Goal: Transaction & Acquisition: Purchase product/service

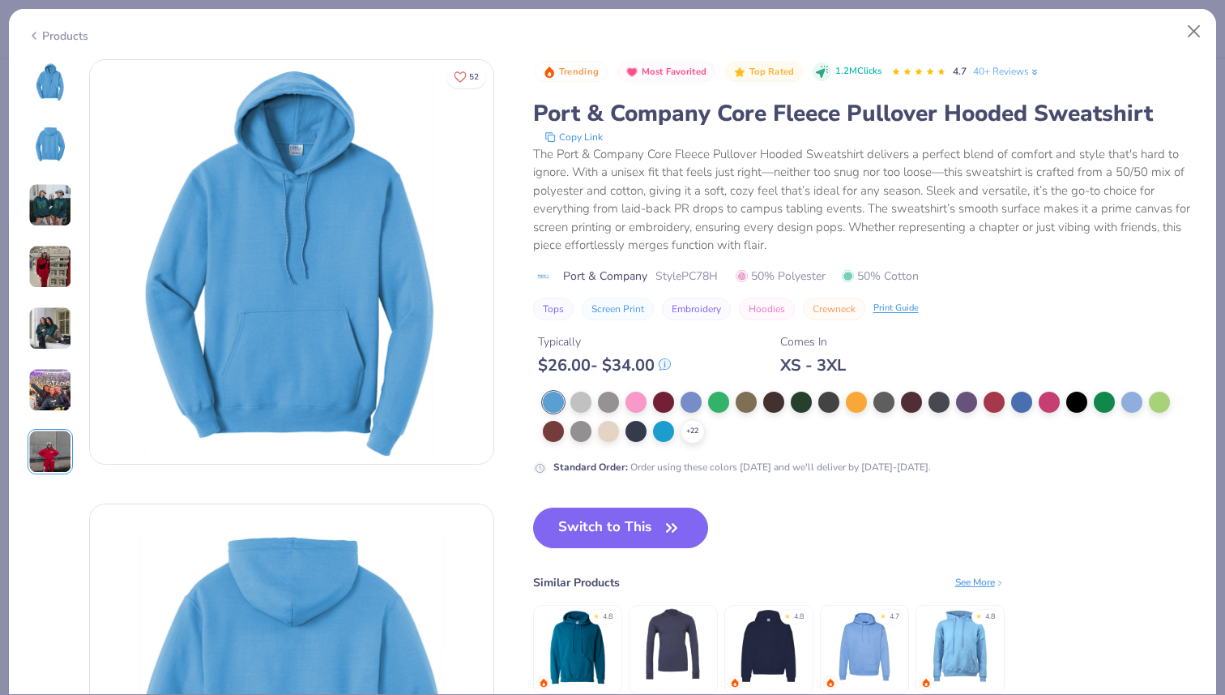
scroll to position [1199, 0]
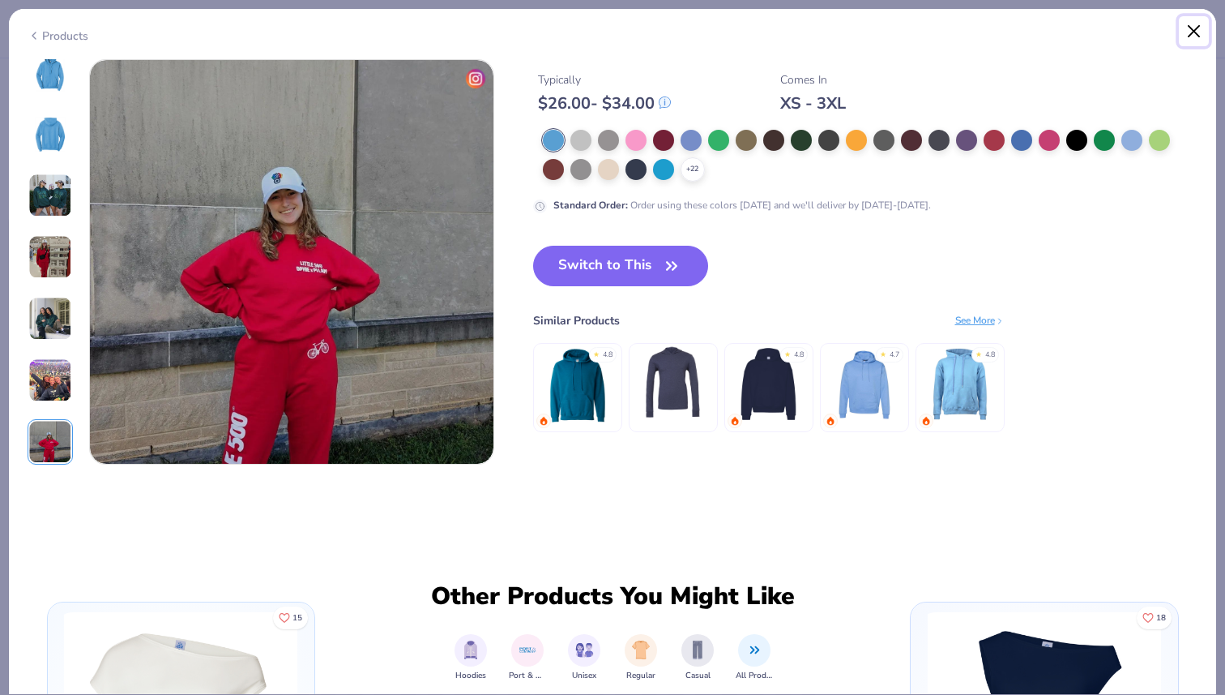
click at [1195, 32] on button "Close" at bounding box center [1194, 31] width 31 height 31
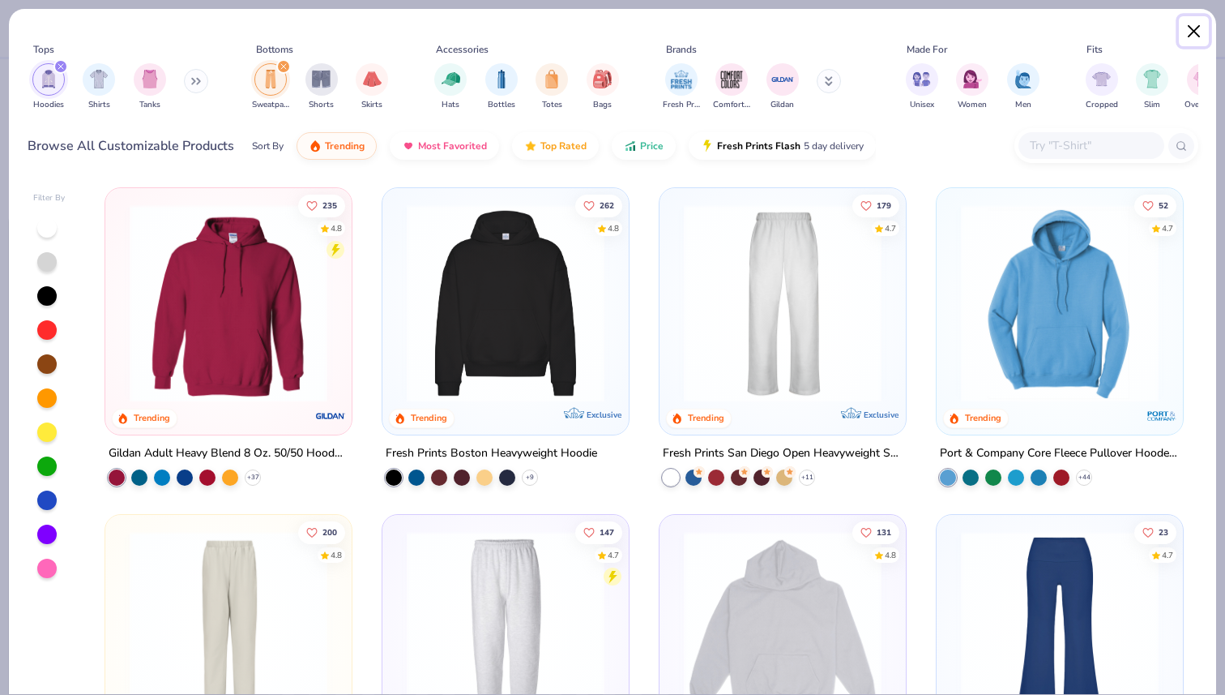
click at [1196, 31] on button "Close" at bounding box center [1194, 31] width 31 height 31
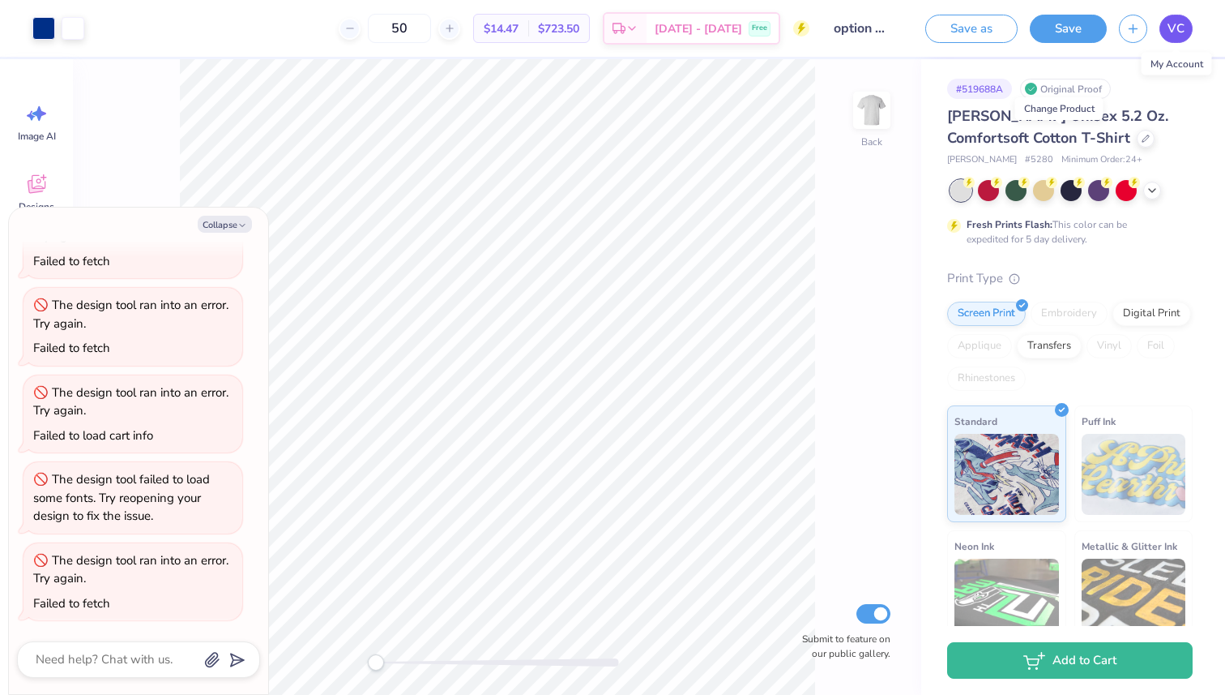
click at [1181, 29] on span "VC" at bounding box center [1176, 28] width 17 height 19
type textarea "x"
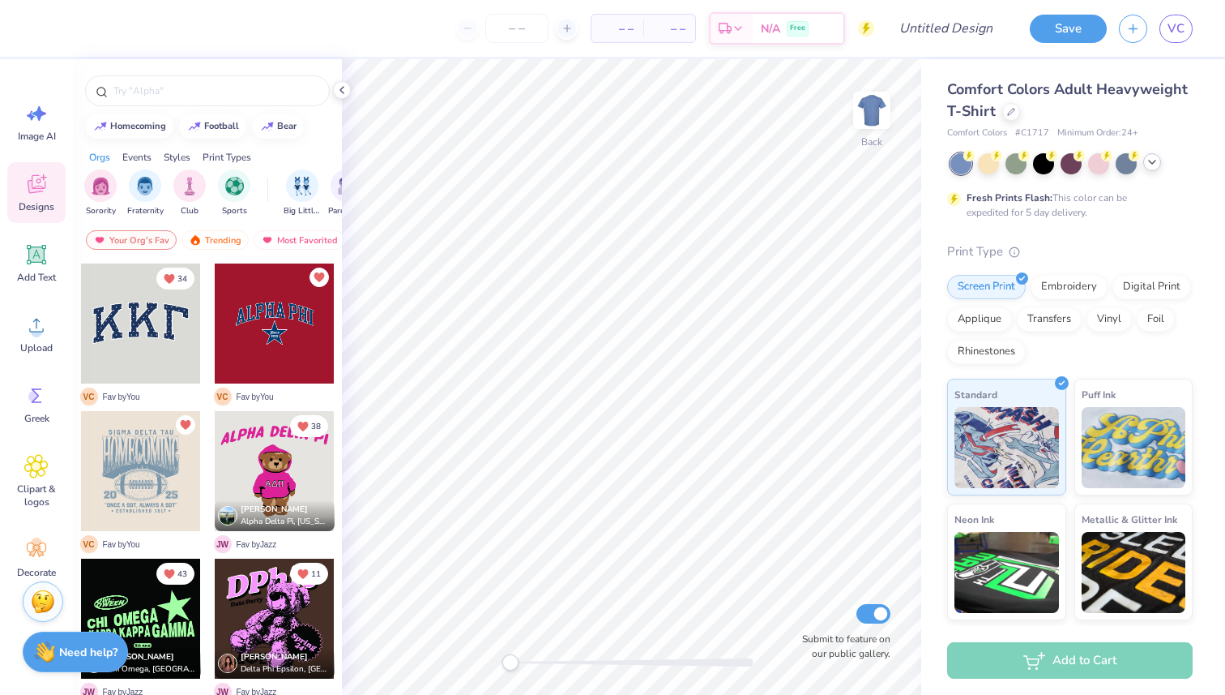
click at [1149, 166] on icon at bounding box center [1152, 162] width 13 height 13
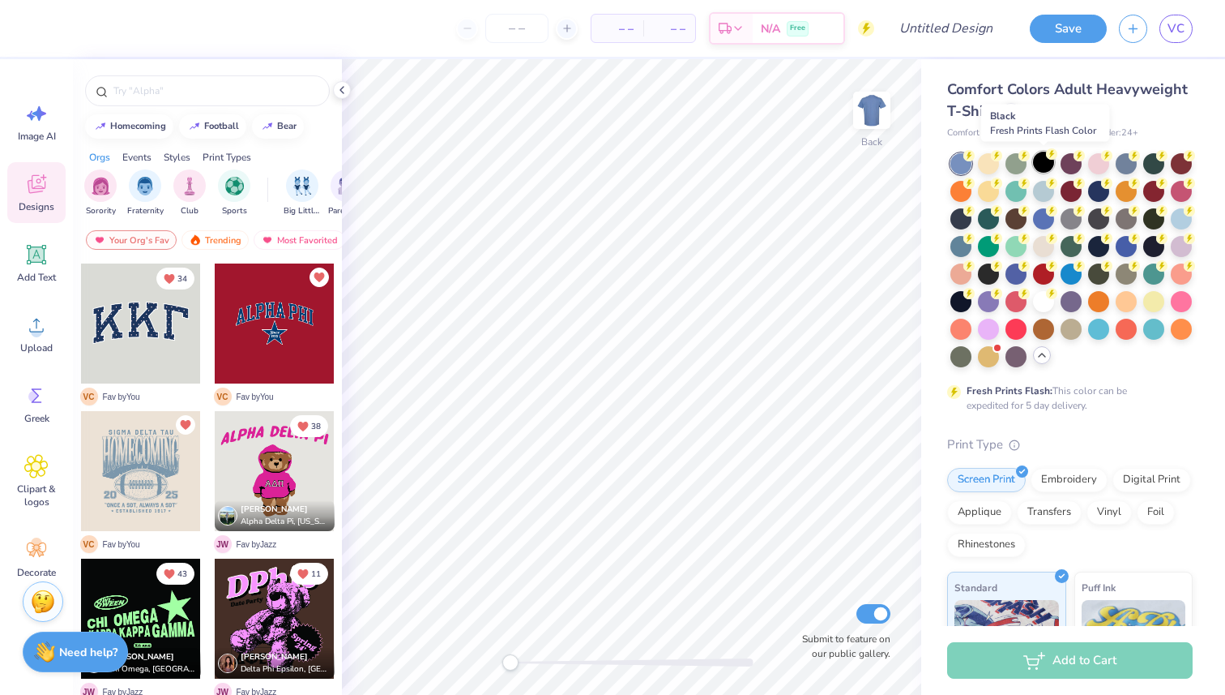
click at [1049, 157] on circle at bounding box center [1051, 153] width 11 height 11
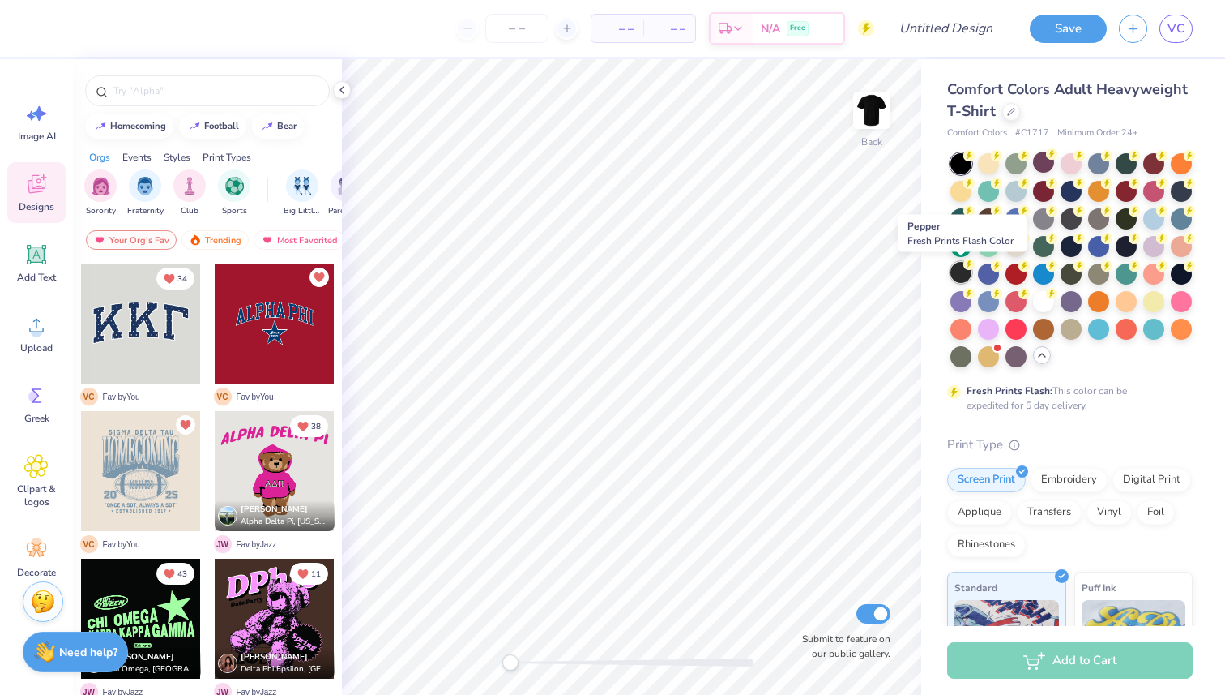
click at [958, 276] on div at bounding box center [961, 272] width 21 height 21
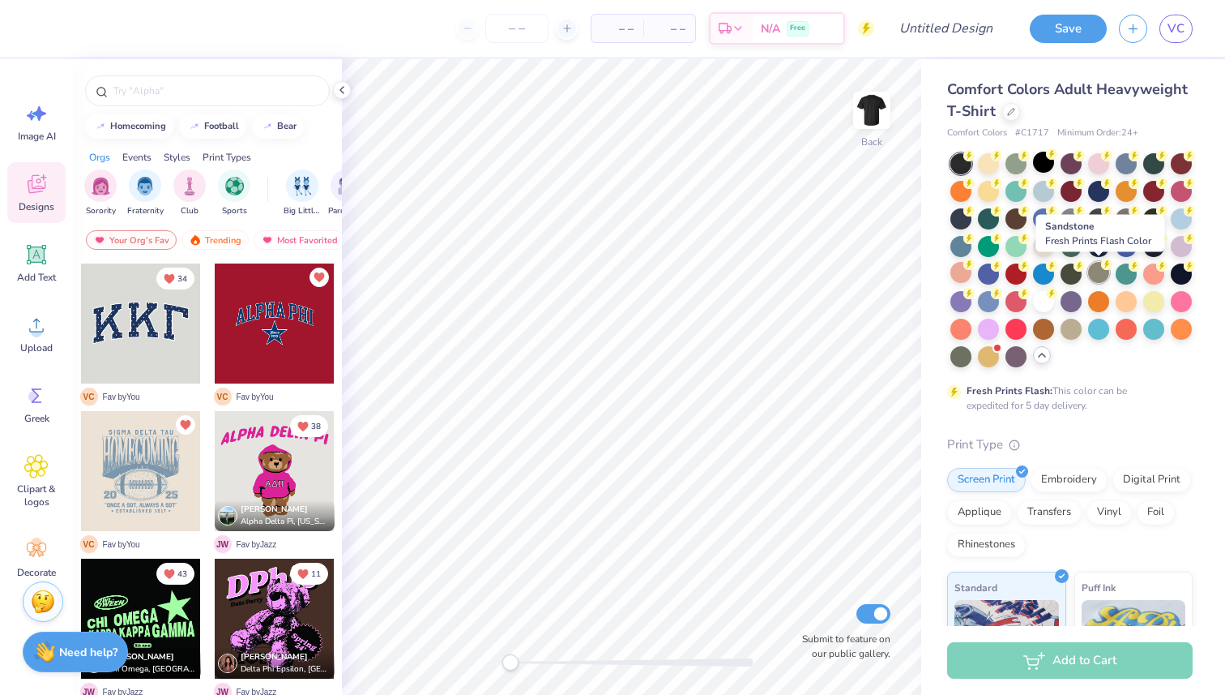
click at [1101, 276] on div at bounding box center [1098, 272] width 21 height 21
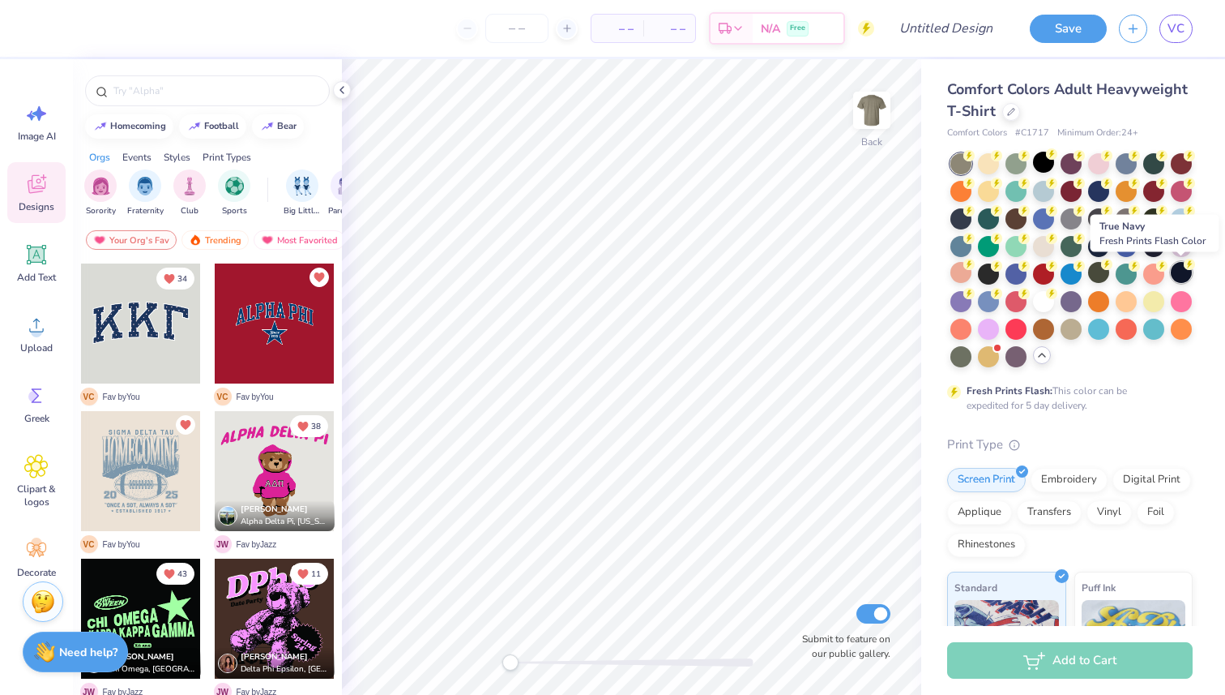
click at [1183, 276] on div at bounding box center [1181, 272] width 21 height 21
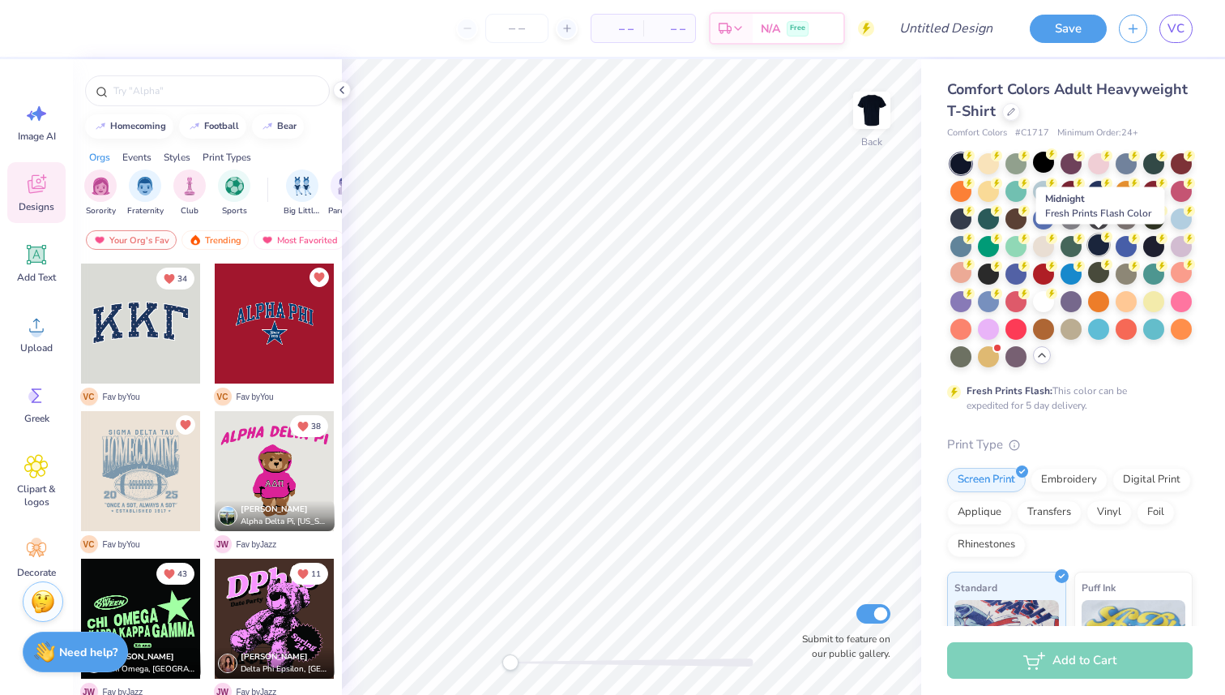
click at [1098, 246] on div at bounding box center [1098, 244] width 21 height 21
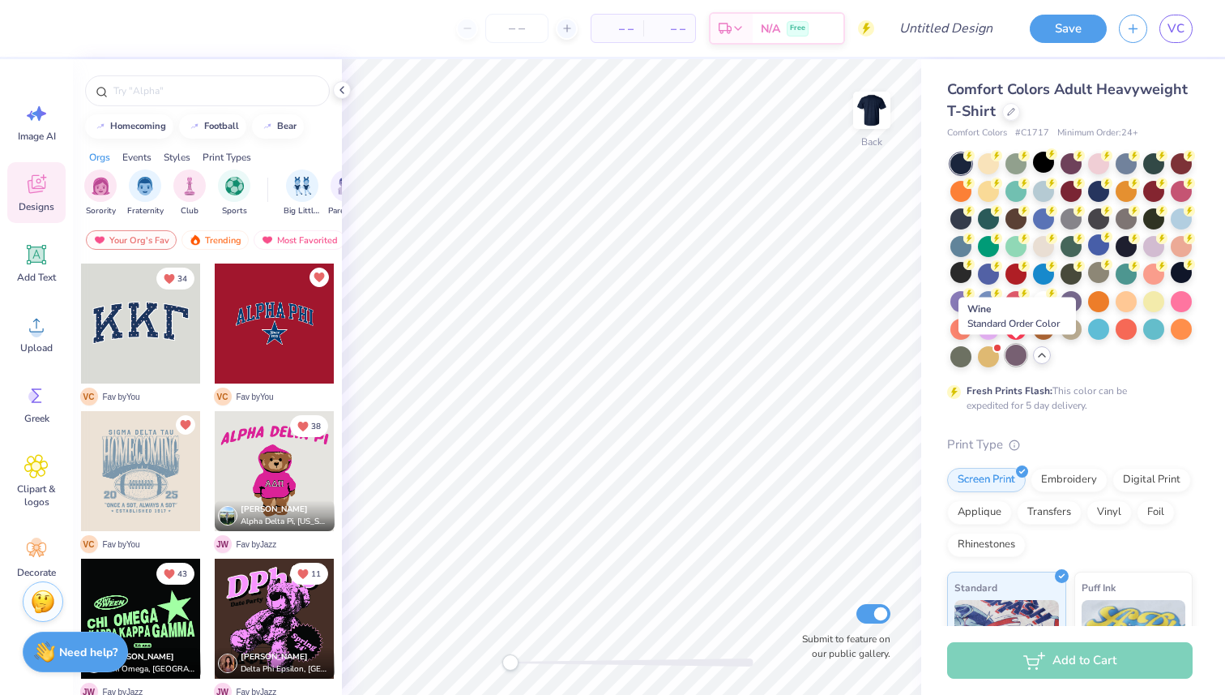
click at [1016, 351] on div at bounding box center [1016, 354] width 21 height 21
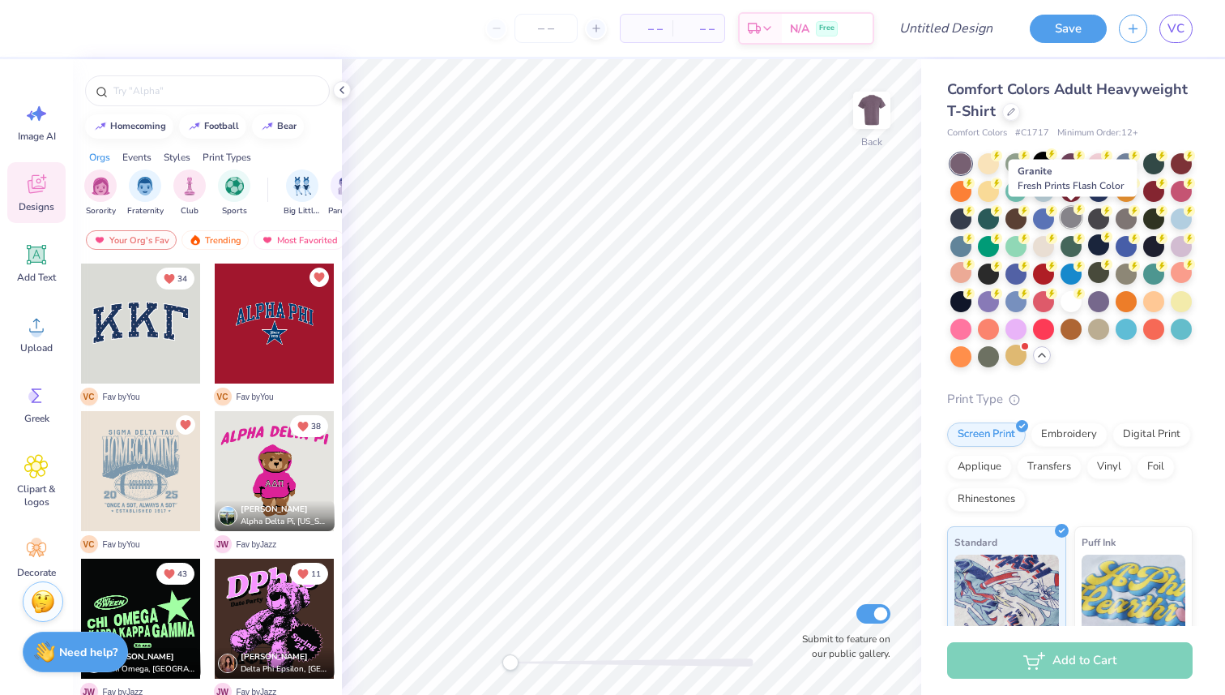
click at [1074, 219] on div at bounding box center [1071, 217] width 21 height 21
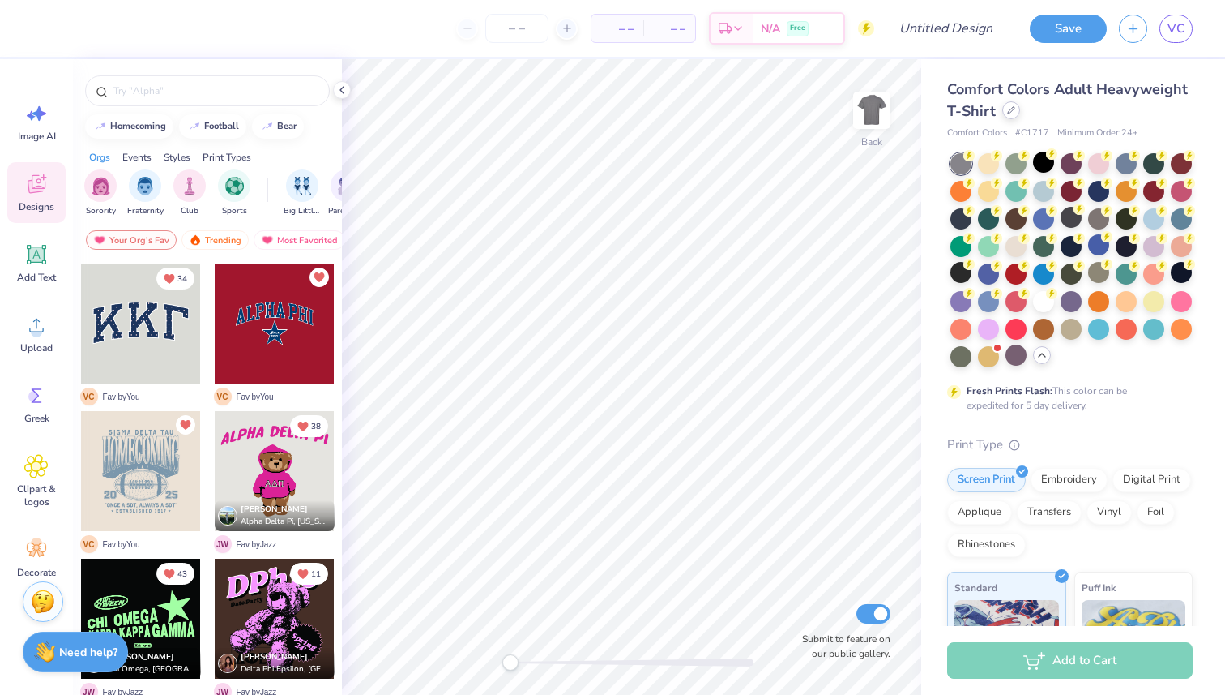
click at [1004, 111] on div at bounding box center [1012, 110] width 18 height 18
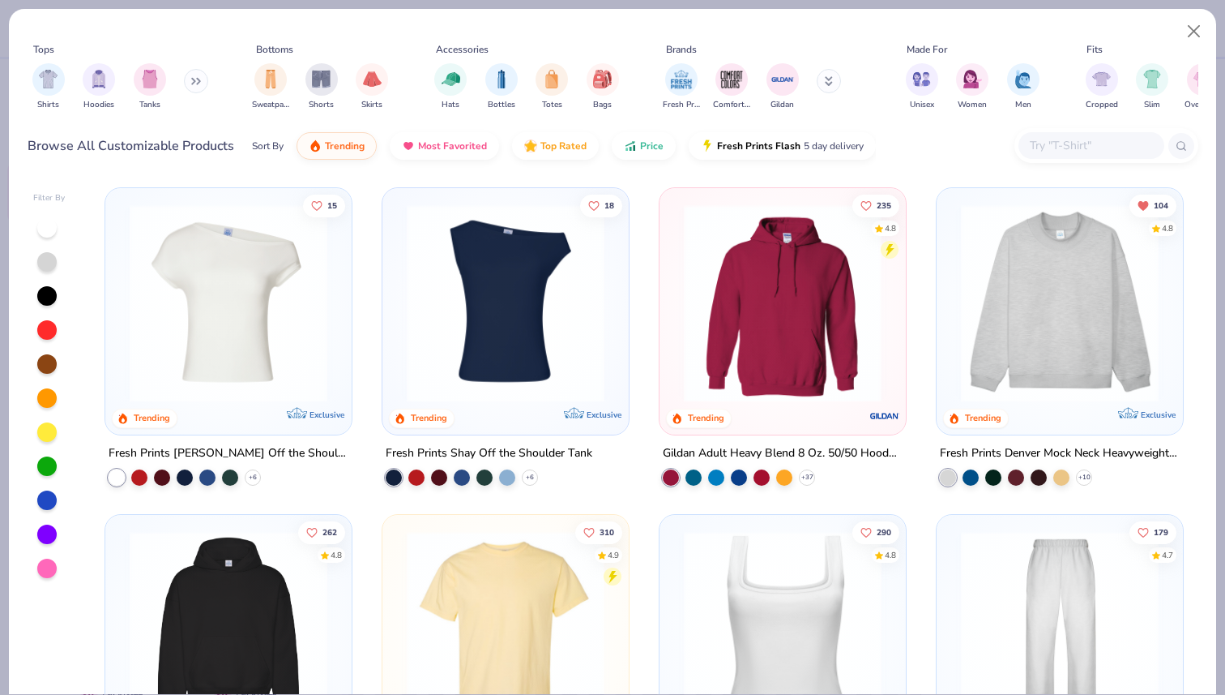
click at [240, 387] on img at bounding box center [229, 303] width 214 height 198
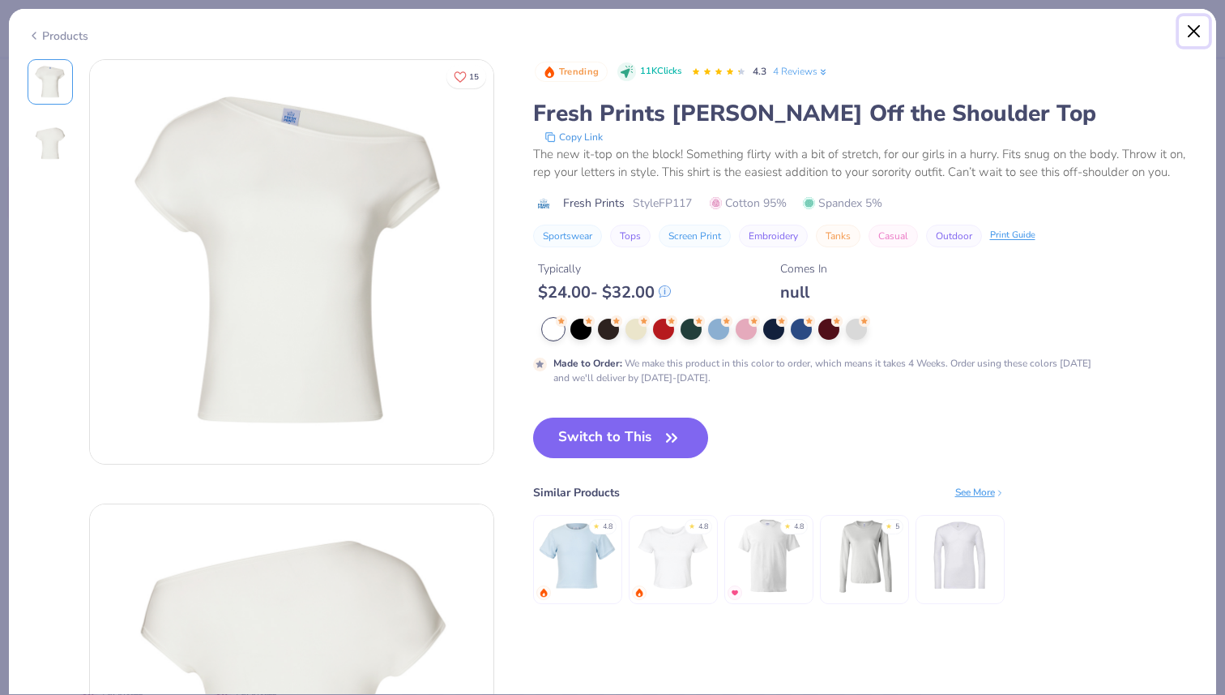
click at [1195, 30] on button "Close" at bounding box center [1194, 31] width 31 height 31
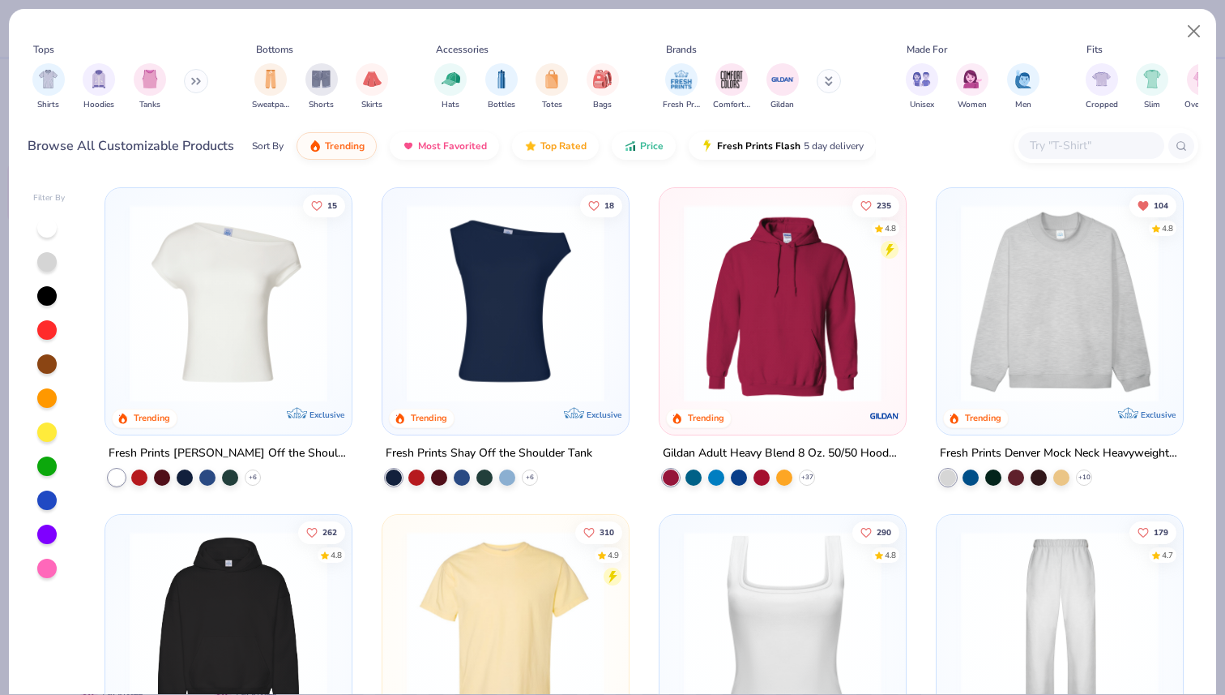
click at [53, 296] on div at bounding box center [46, 295] width 19 height 19
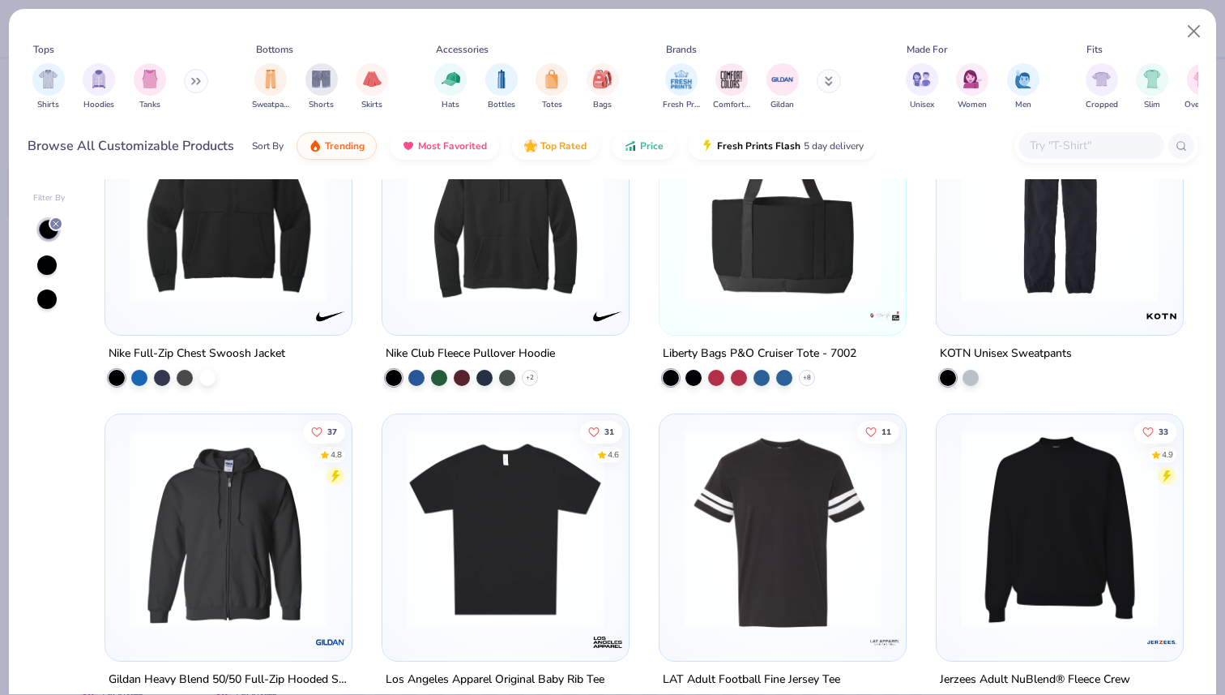
scroll to position [4699, 0]
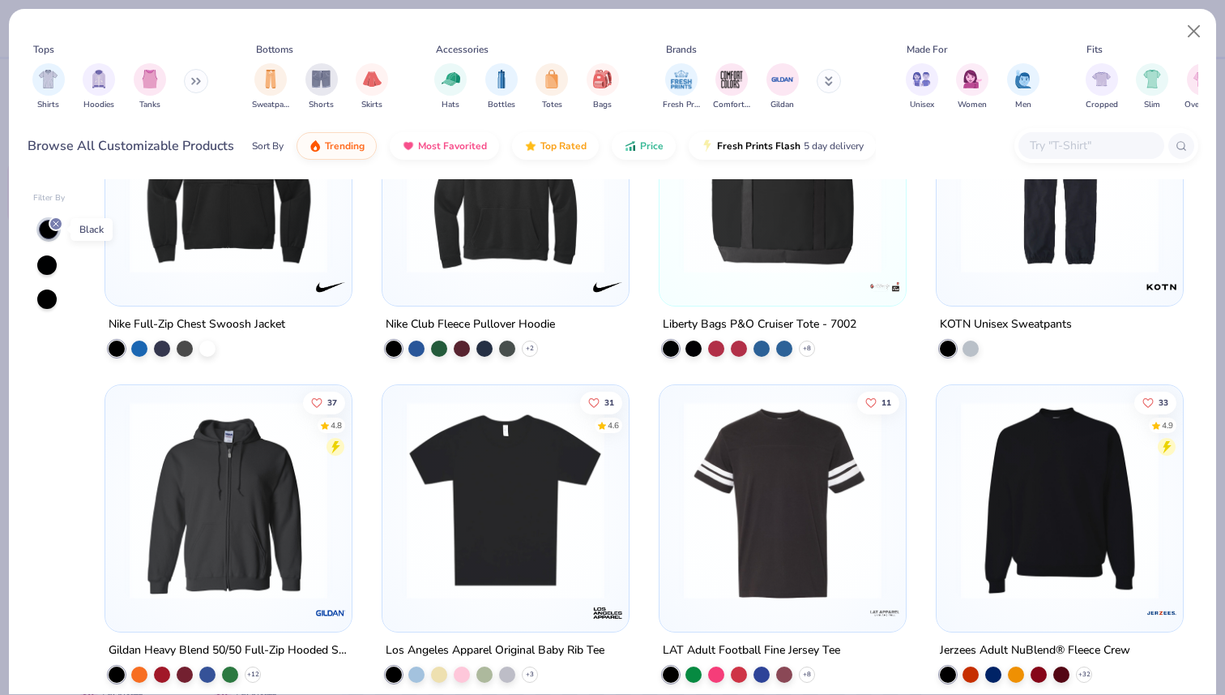
click at [55, 222] on icon at bounding box center [56, 224] width 10 height 10
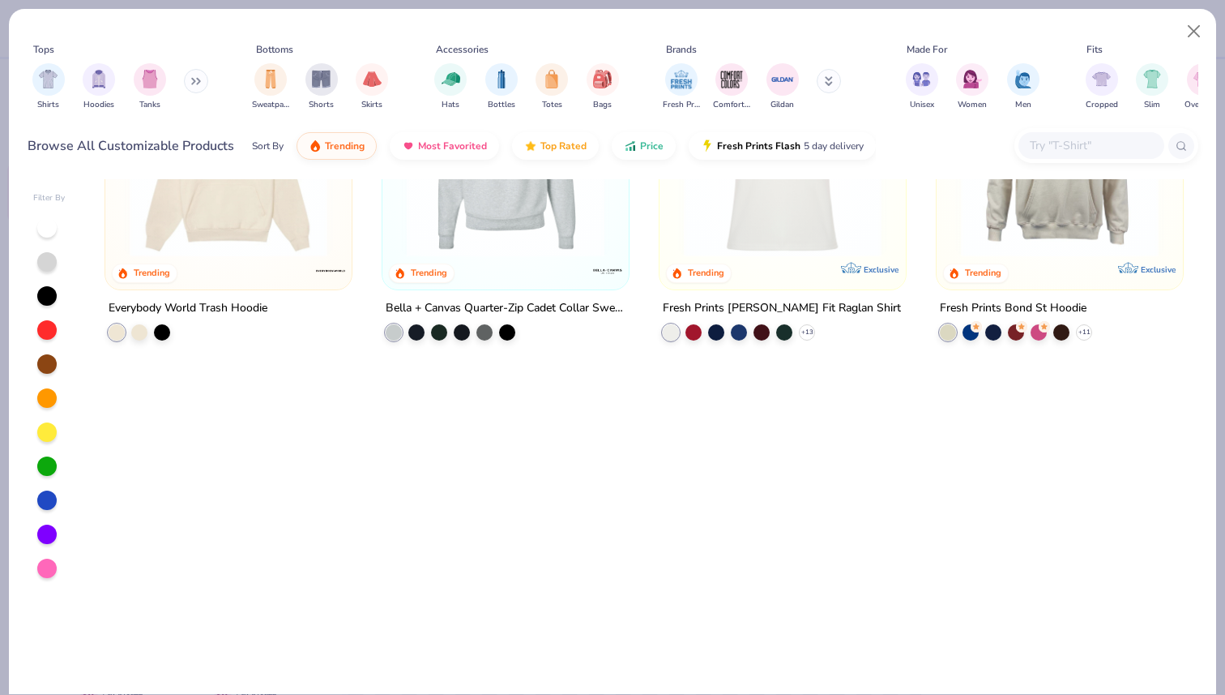
scroll to position [3083, 0]
click at [58, 291] on div at bounding box center [49, 397] width 32 height 361
click at [45, 296] on div at bounding box center [46, 295] width 19 height 19
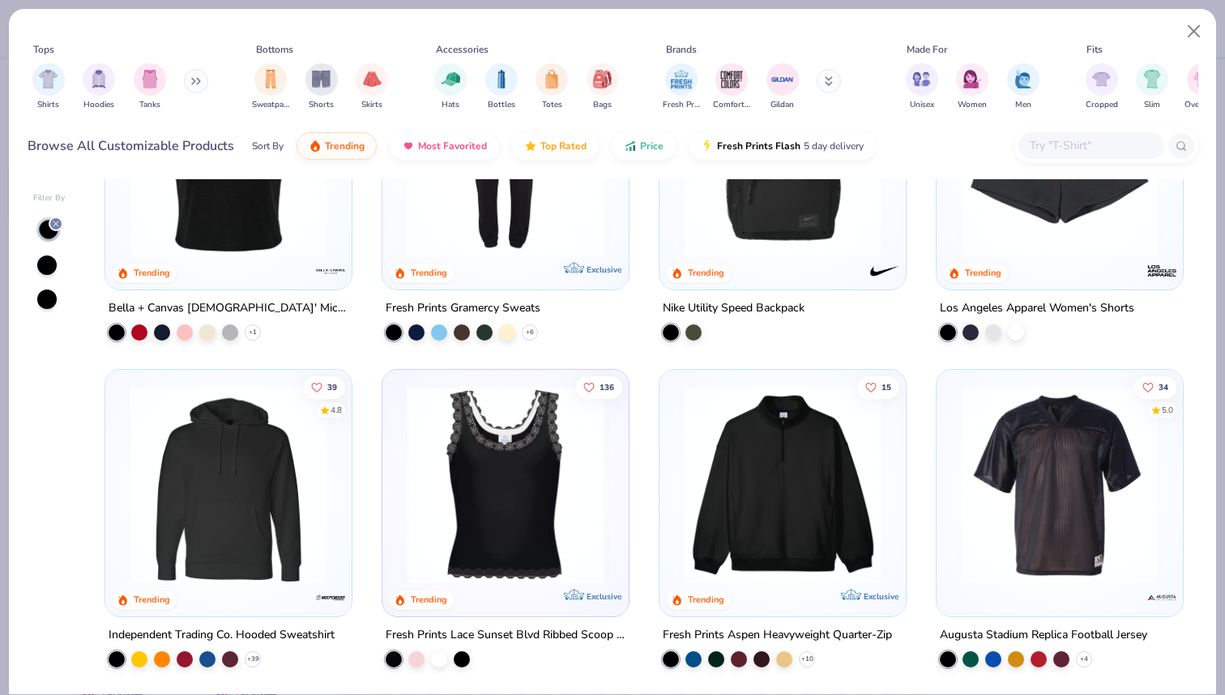
click at [49, 261] on div at bounding box center [46, 264] width 19 height 19
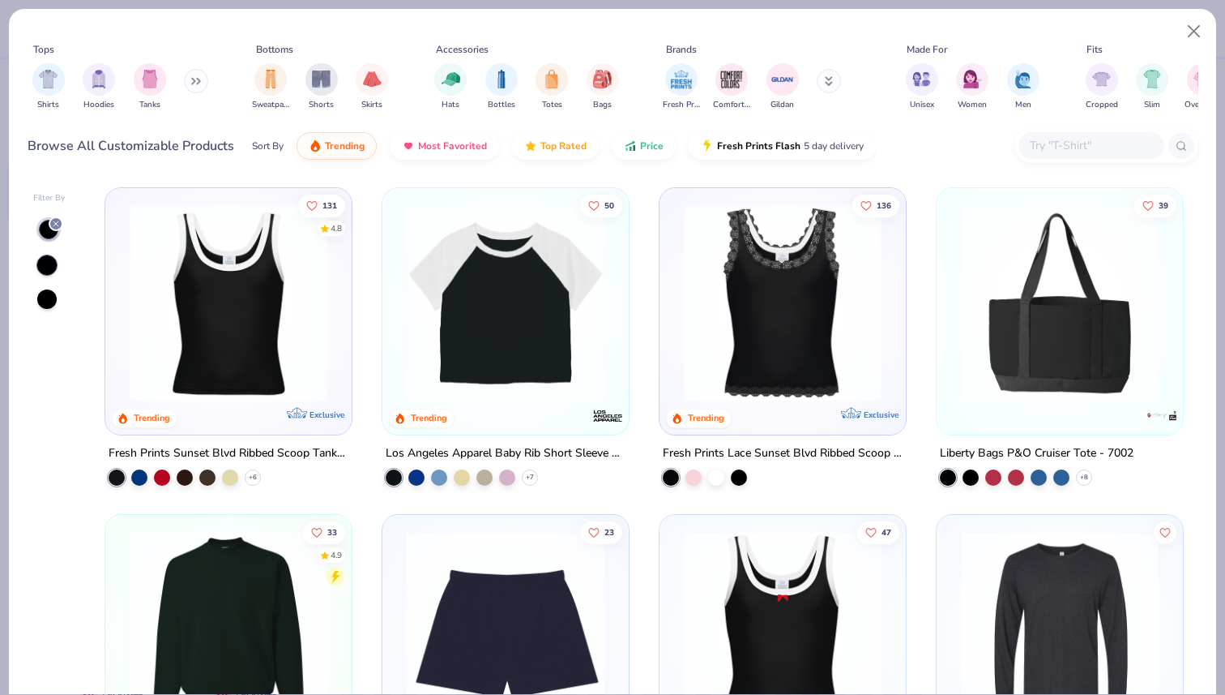
click at [51, 297] on div at bounding box center [46, 298] width 19 height 19
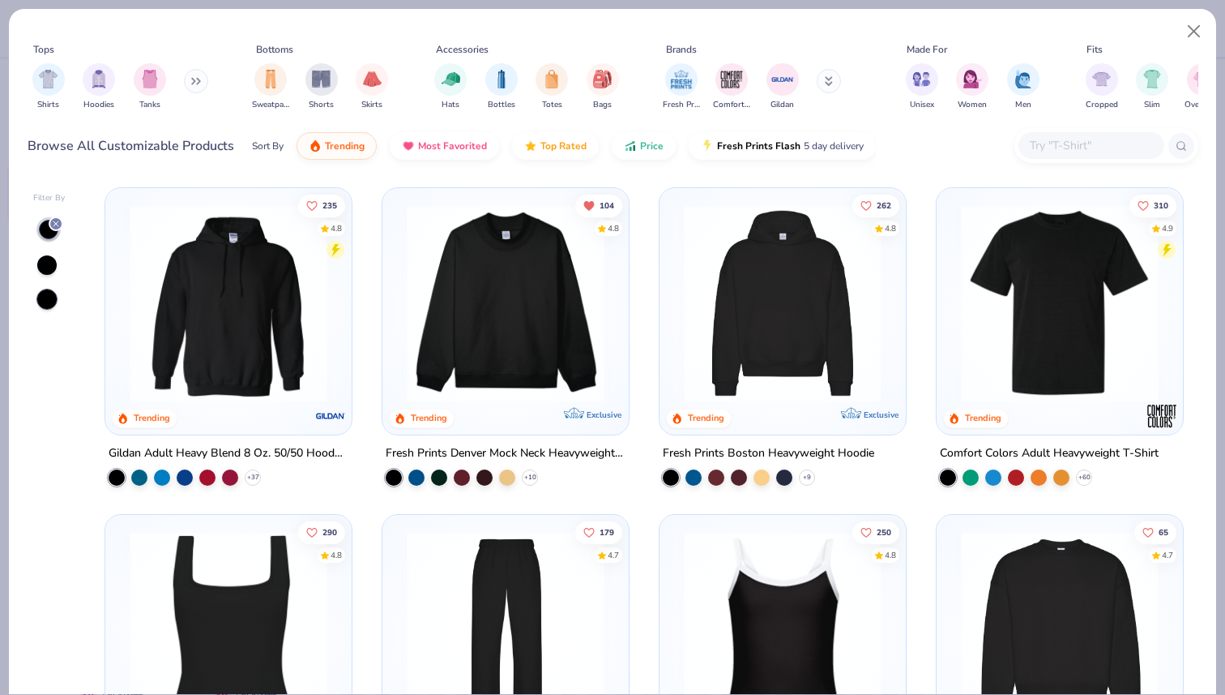
click at [47, 269] on div at bounding box center [46, 264] width 19 height 19
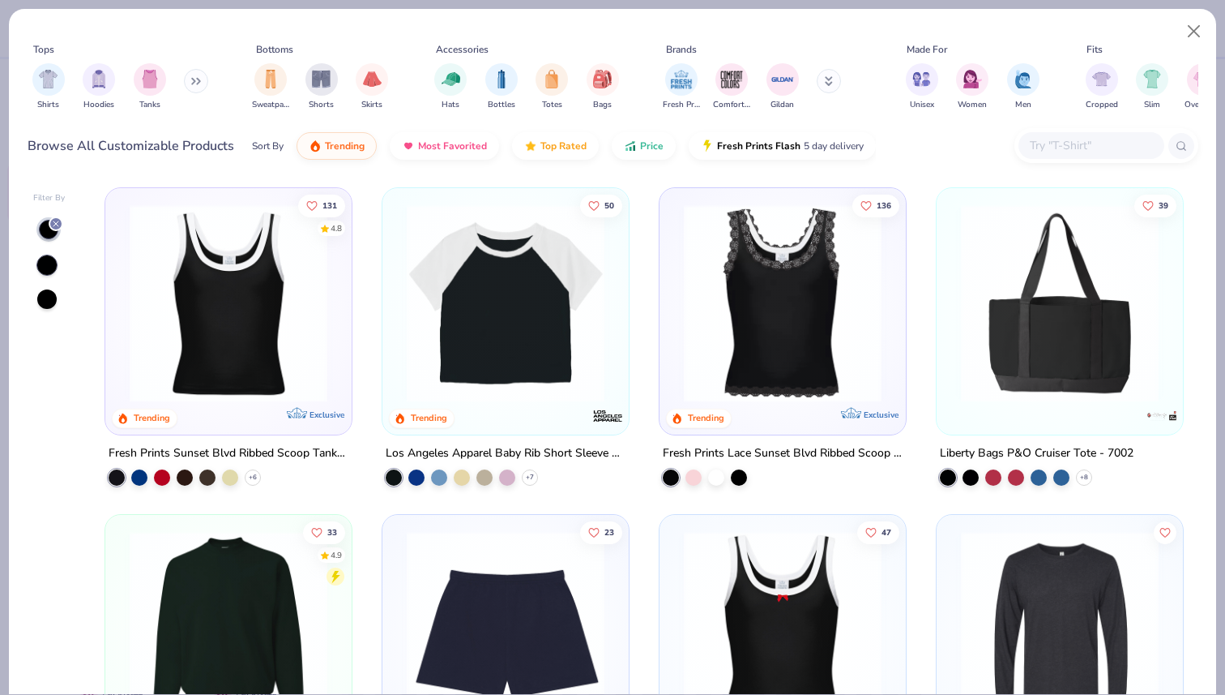
click at [740, 366] on img at bounding box center [783, 303] width 214 height 198
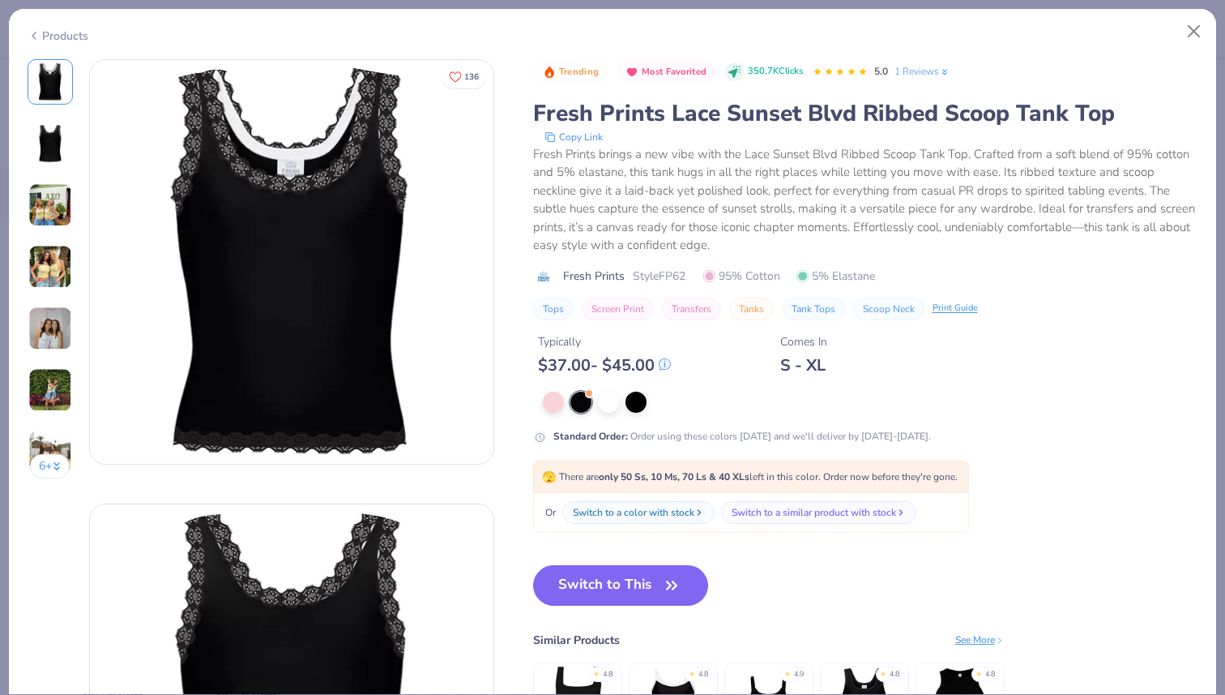
click at [57, 211] on img at bounding box center [50, 205] width 44 height 44
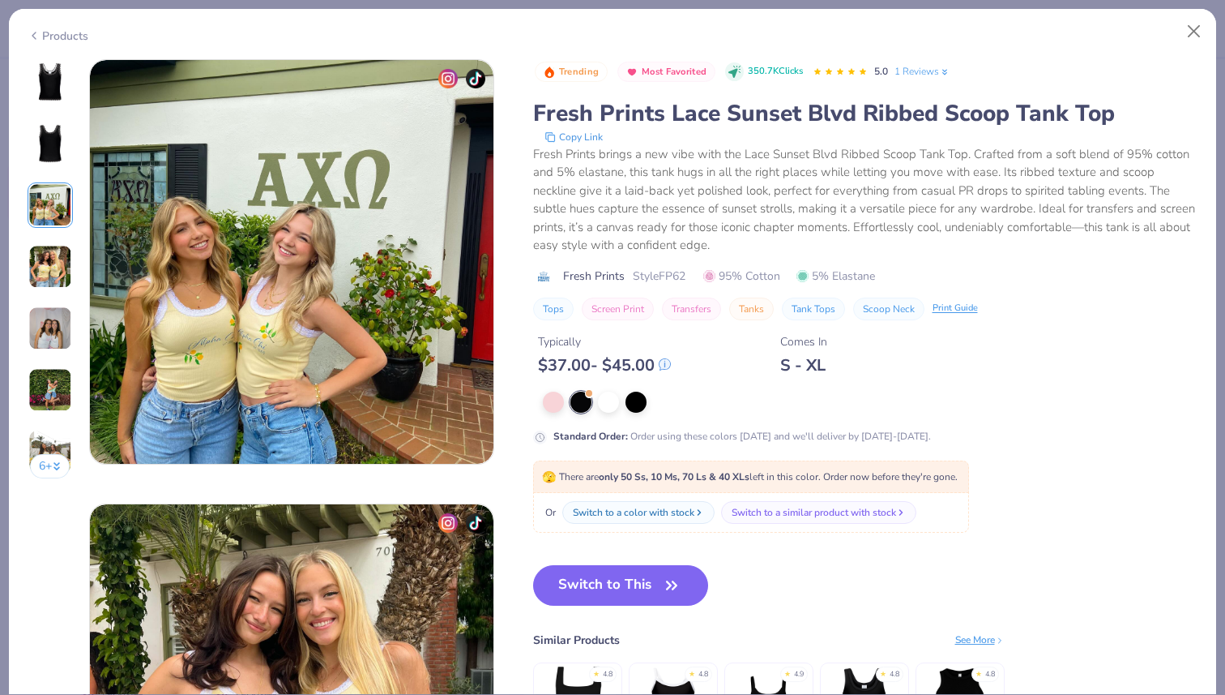
click at [55, 275] on img at bounding box center [50, 267] width 44 height 44
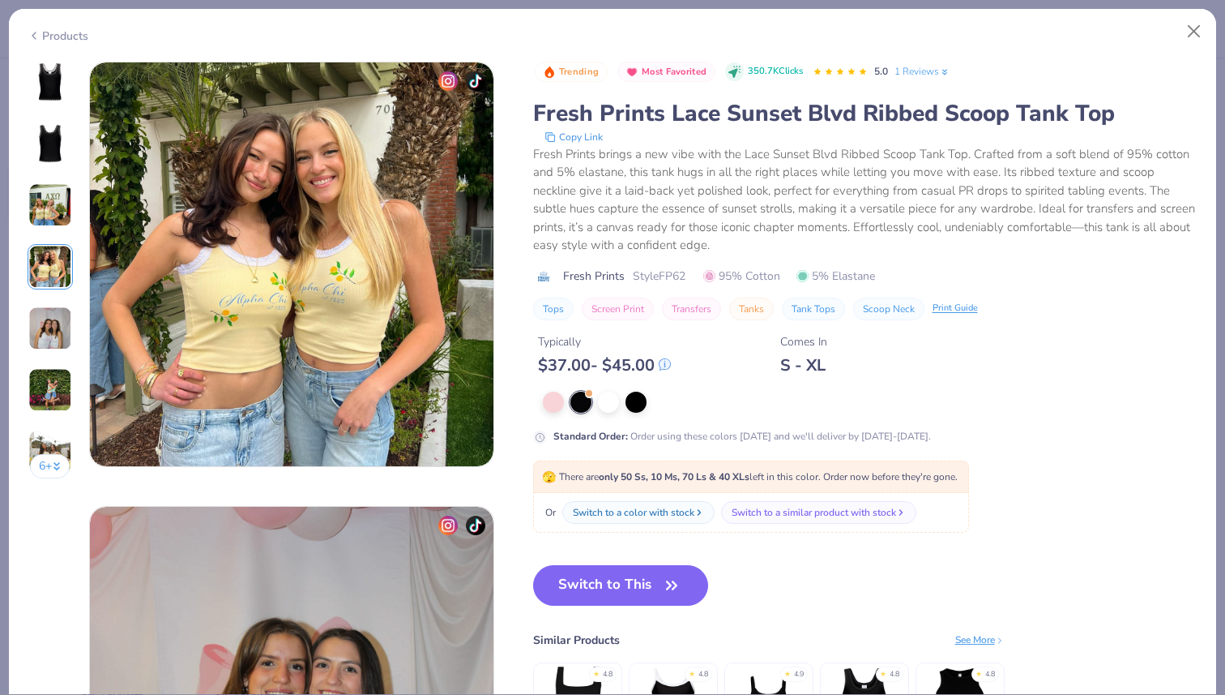
scroll to position [1332, 0]
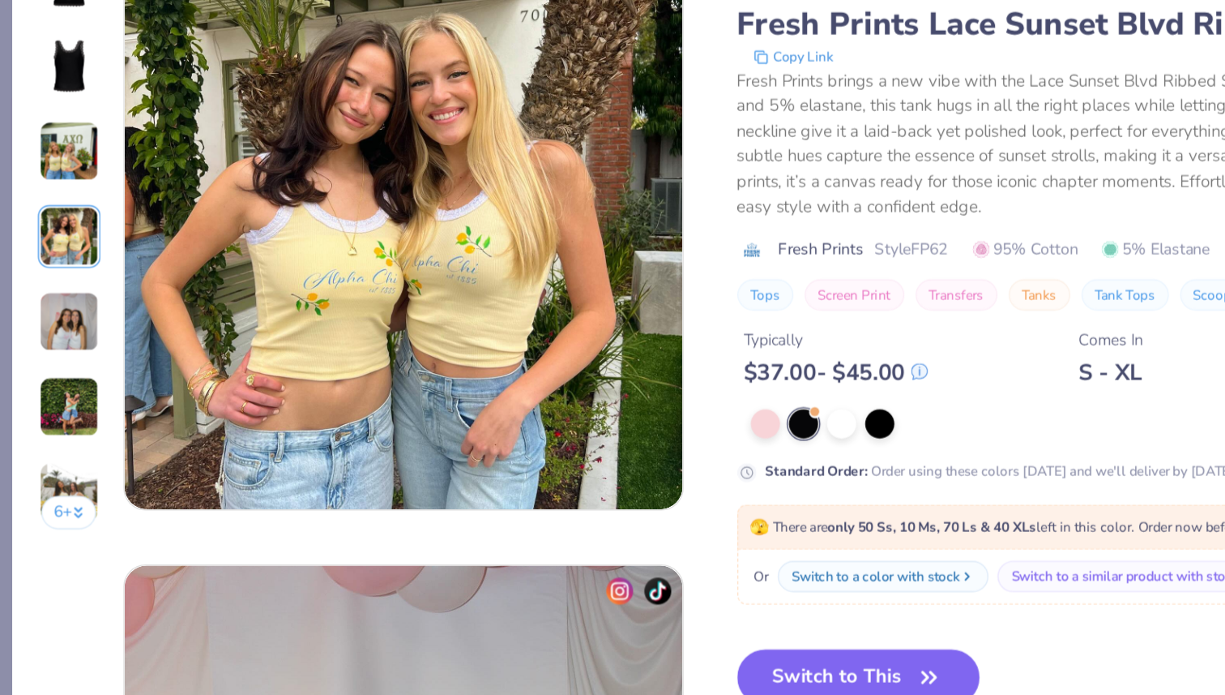
click at [47, 341] on img at bounding box center [50, 328] width 44 height 44
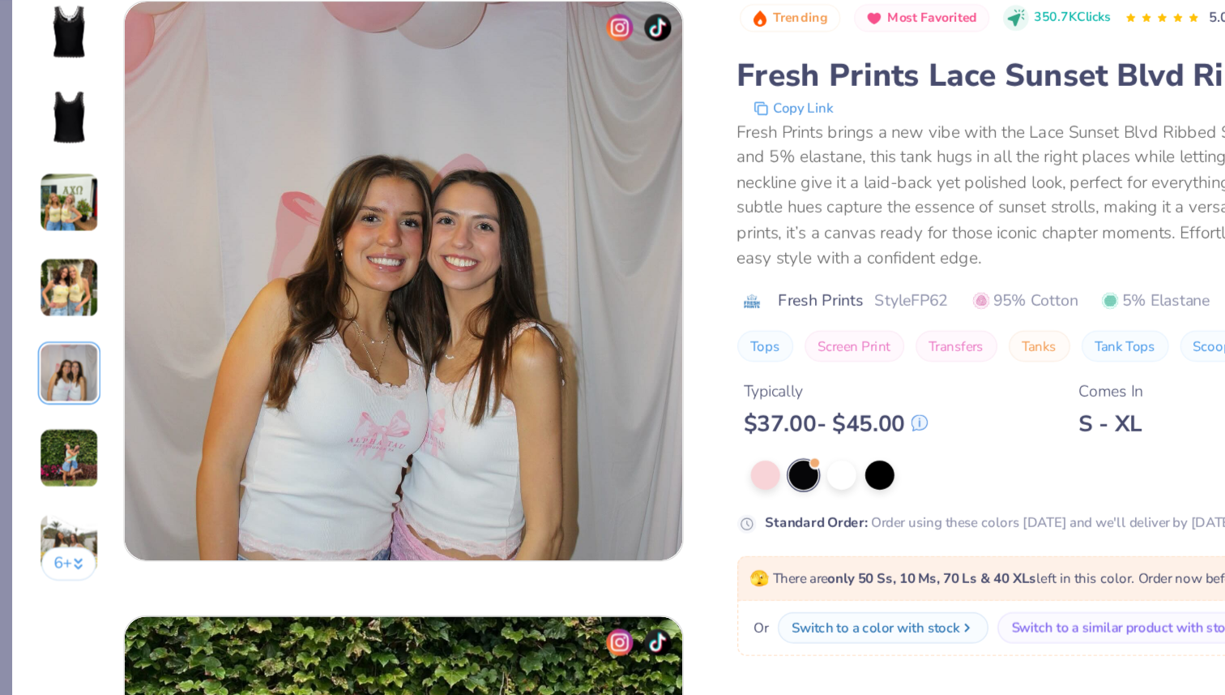
click at [47, 357] on div "6 +" at bounding box center [50, 274] width 45 height 431
click at [49, 394] on img at bounding box center [50, 390] width 44 height 44
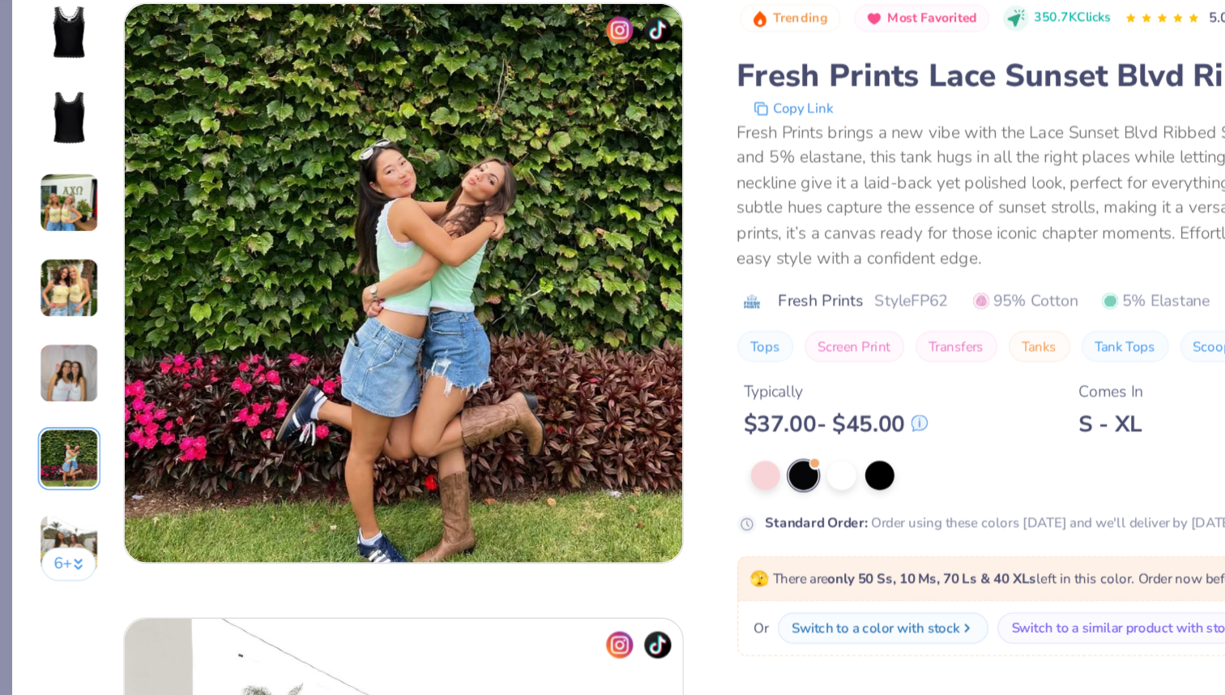
scroll to position [2221, 0]
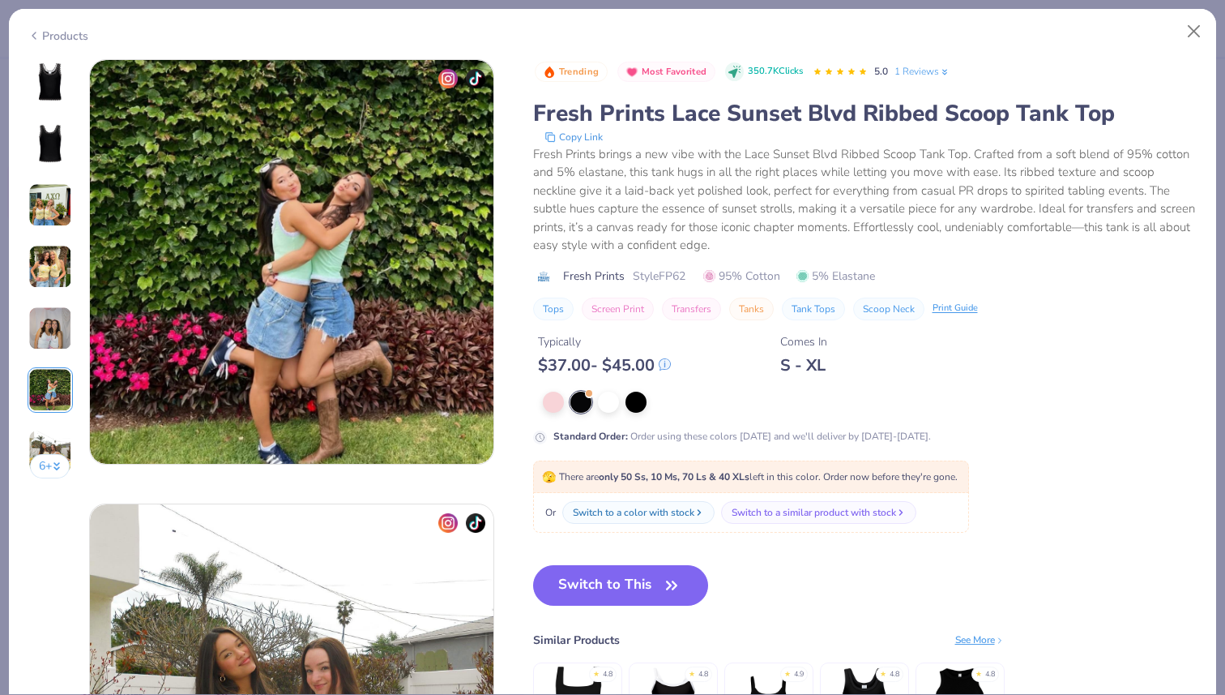
click at [49, 64] on img at bounding box center [50, 81] width 39 height 39
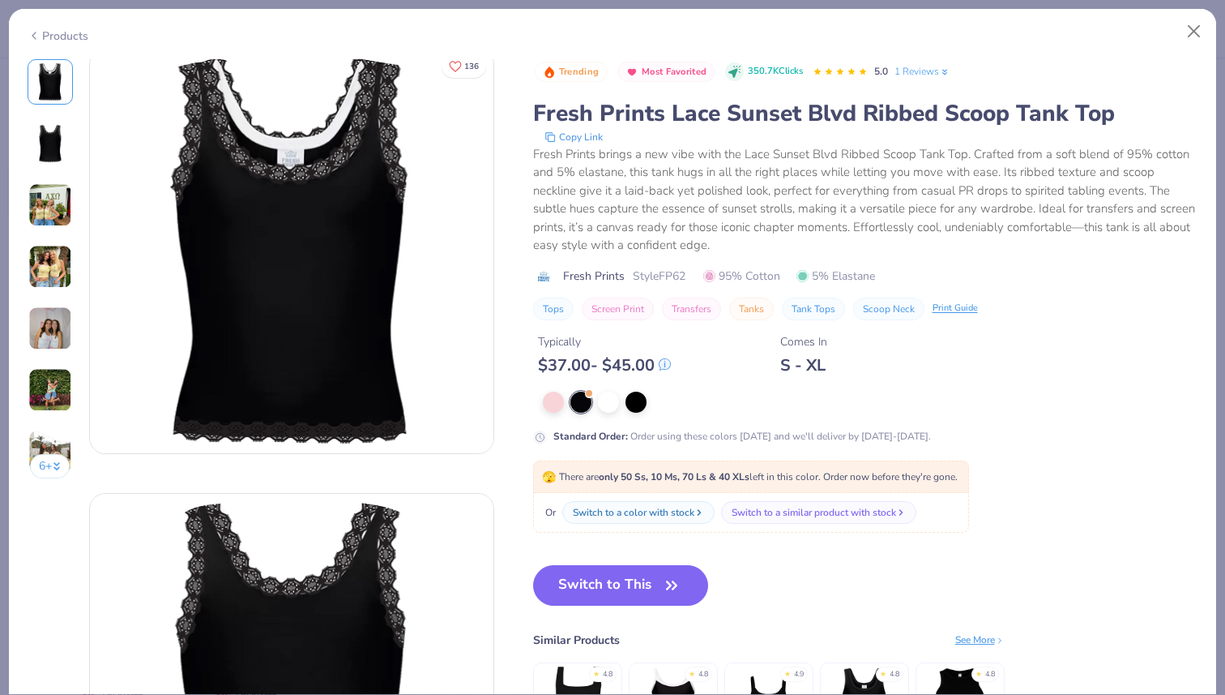
scroll to position [2, 0]
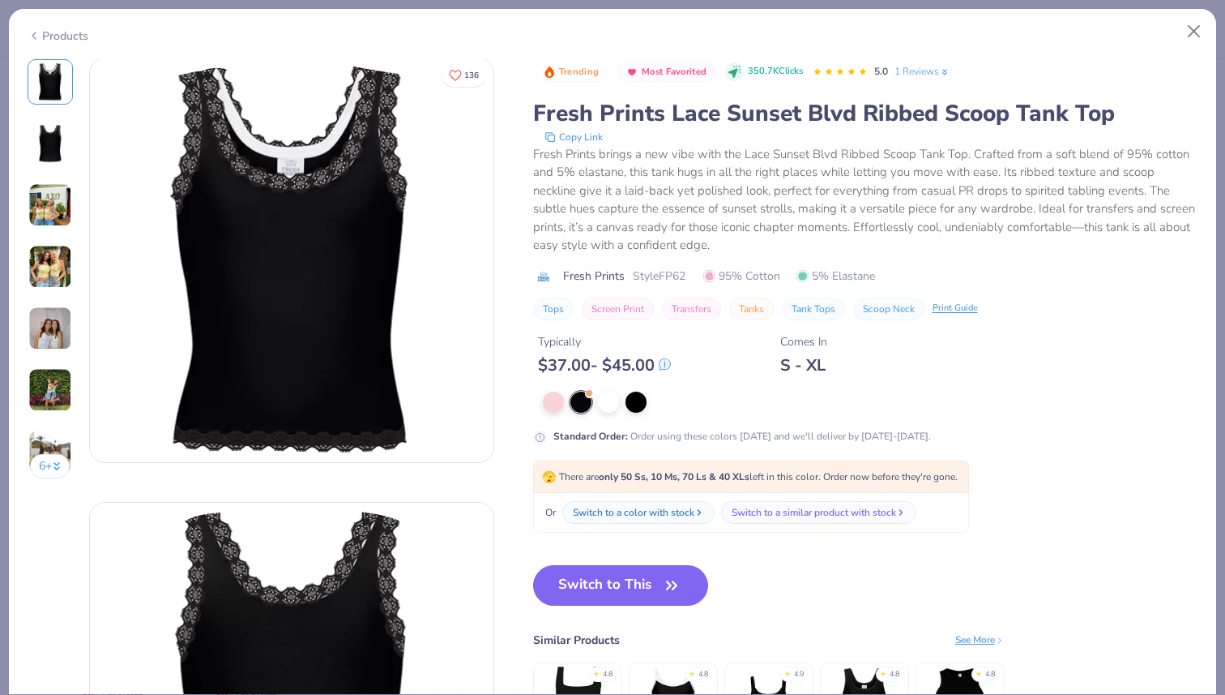
click at [1192, 55] on div "Products 6 + 136 AF Alpha Chi Omega, California State University, Fullerton AF …" at bounding box center [612, 351] width 1209 height 686
click at [1195, 51] on div "Products 6 + 136 AF Alpha Chi Omega, California State University, Fullerton AF …" at bounding box center [612, 351] width 1209 height 686
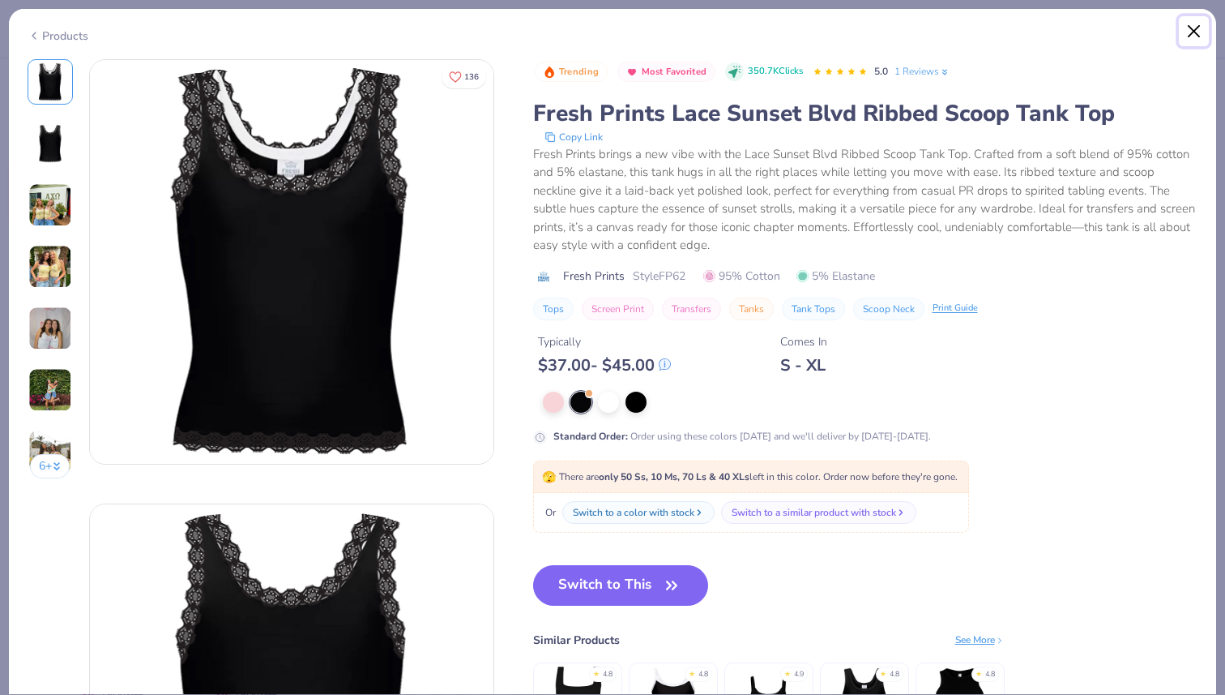
click at [1195, 36] on button "Close" at bounding box center [1194, 31] width 31 height 31
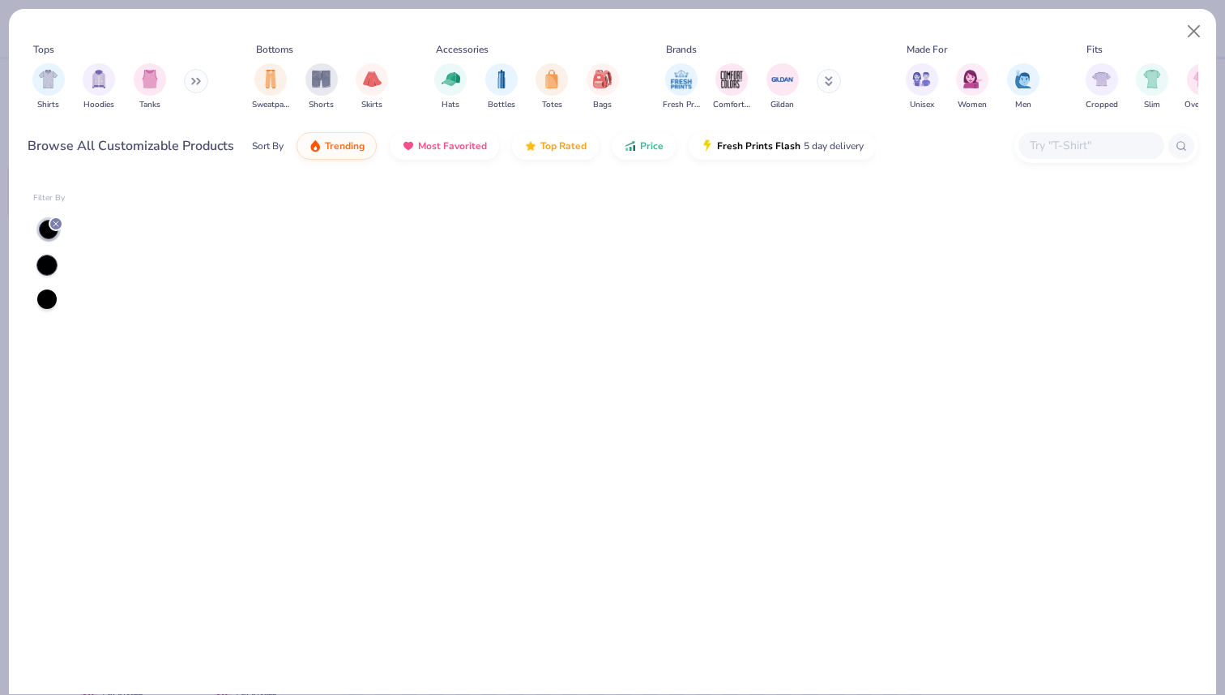
scroll to position [908, 0]
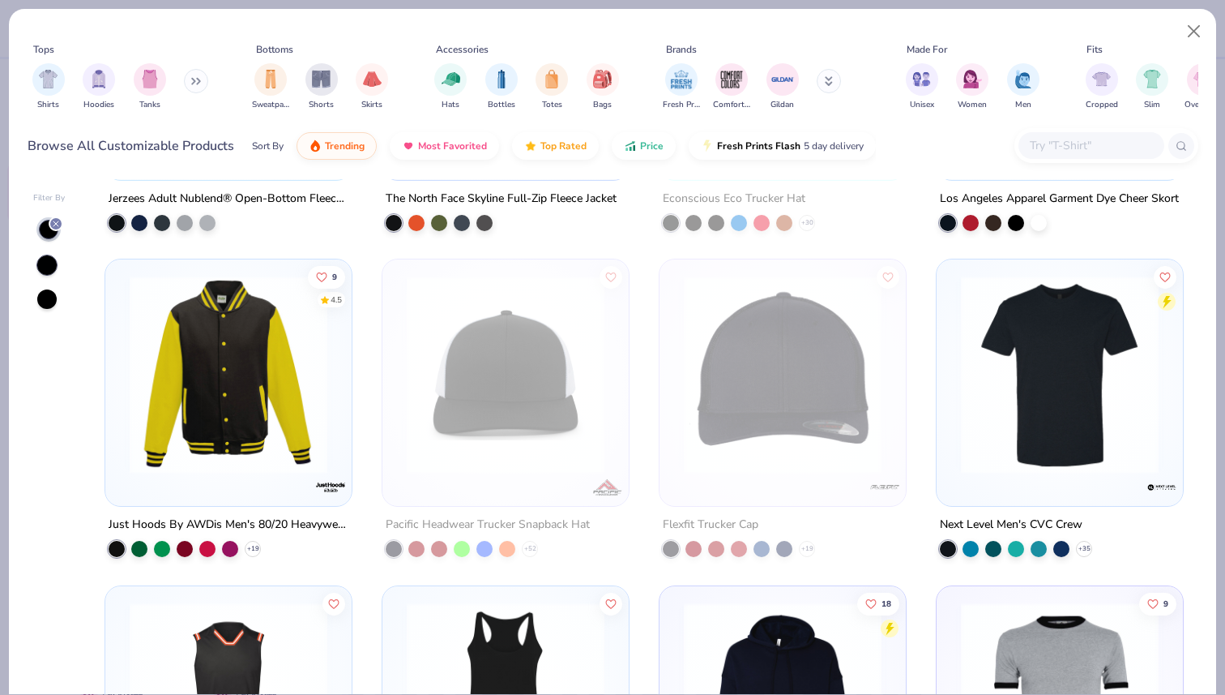
click at [55, 225] on icon at bounding box center [56, 224] width 10 height 10
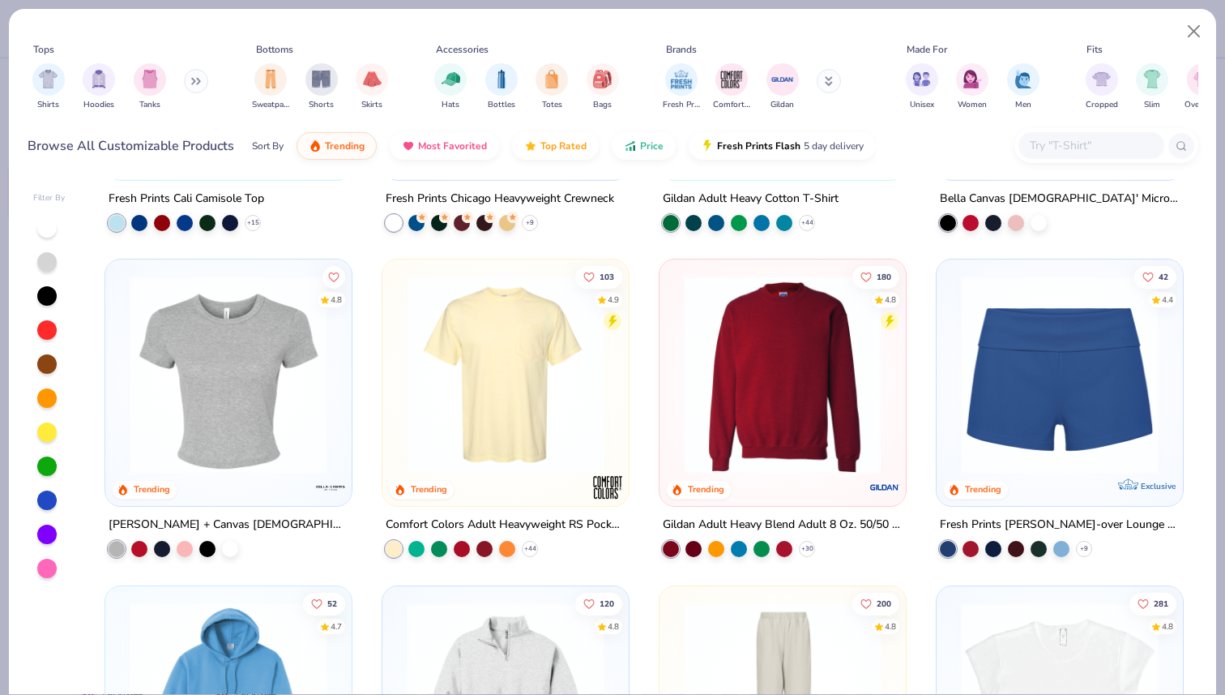
click at [47, 293] on div at bounding box center [46, 295] width 19 height 19
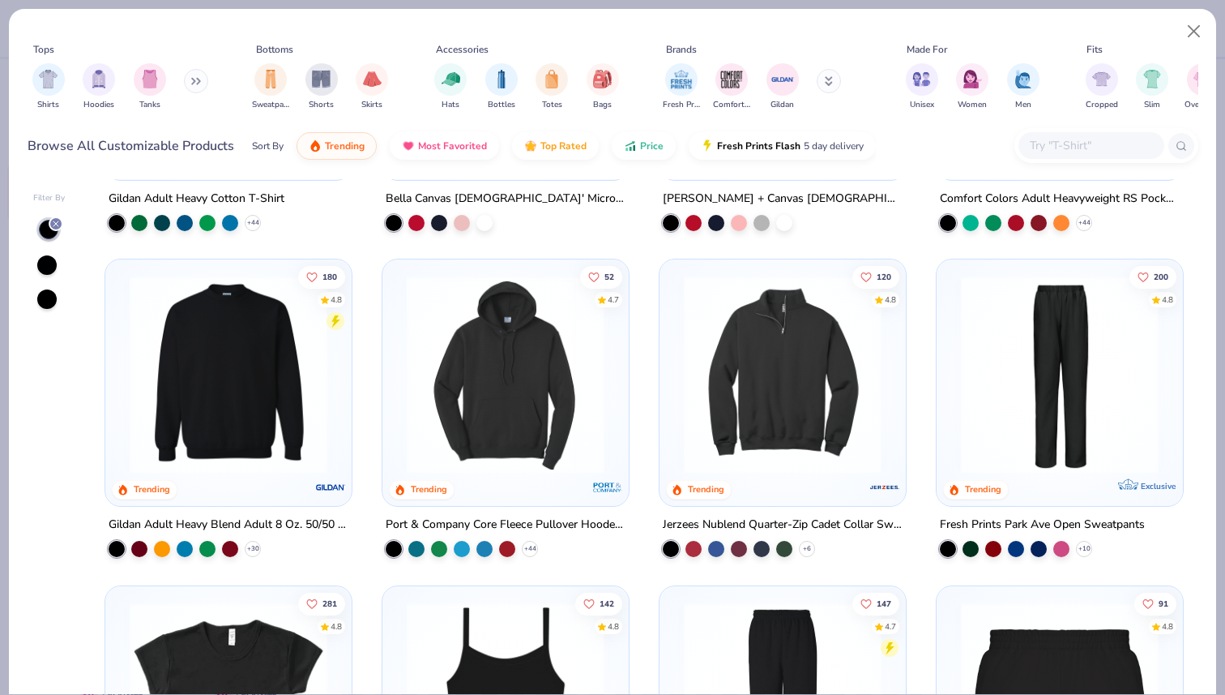
click at [48, 300] on div at bounding box center [46, 298] width 19 height 19
click at [50, 297] on div at bounding box center [46, 298] width 19 height 19
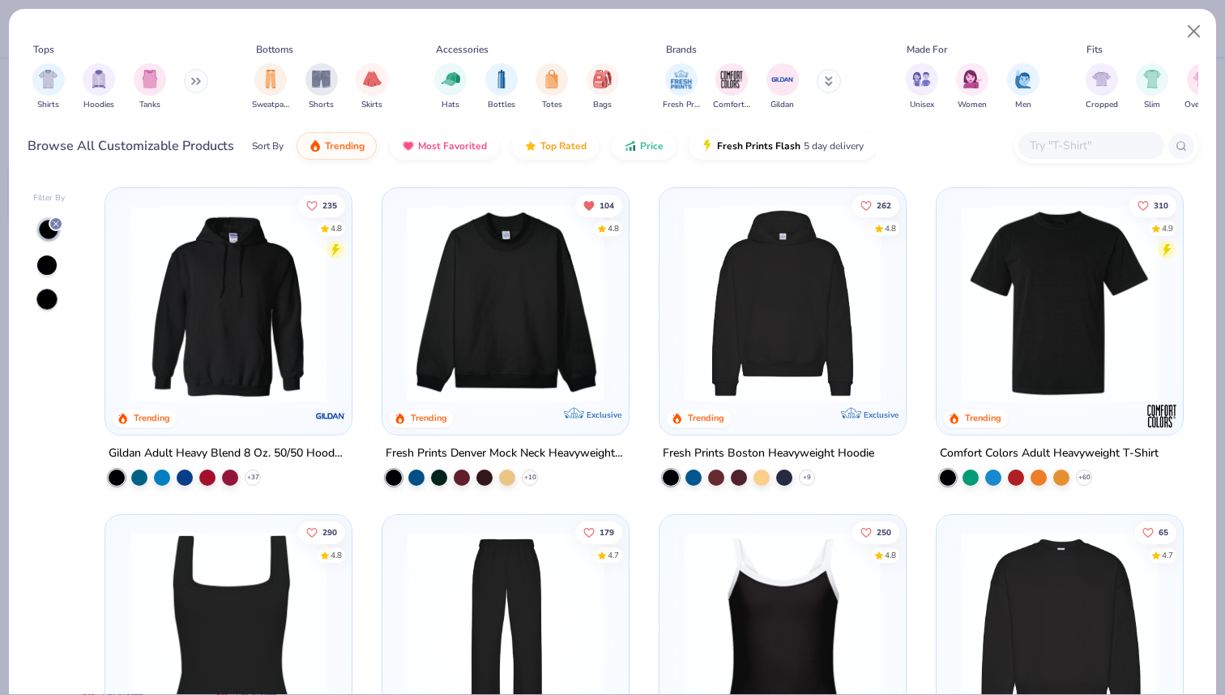
click at [51, 296] on div at bounding box center [46, 298] width 19 height 19
click at [55, 224] on line at bounding box center [55, 223] width 5 height 5
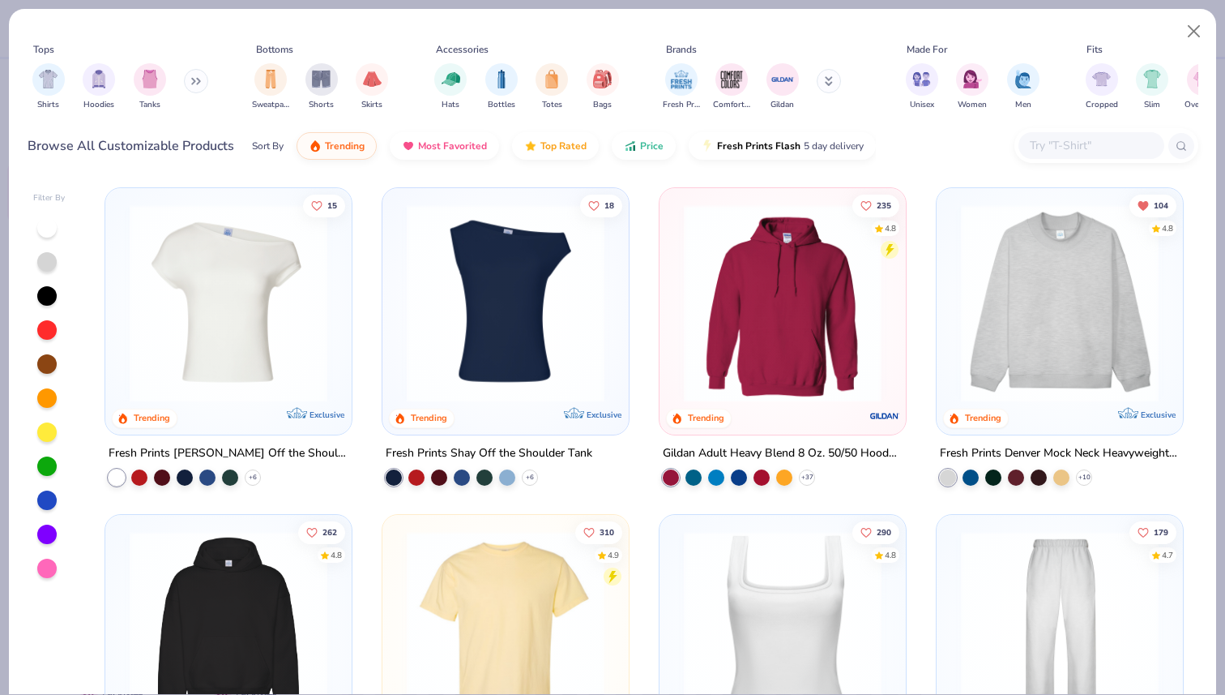
click at [827, 77] on button at bounding box center [829, 81] width 24 height 24
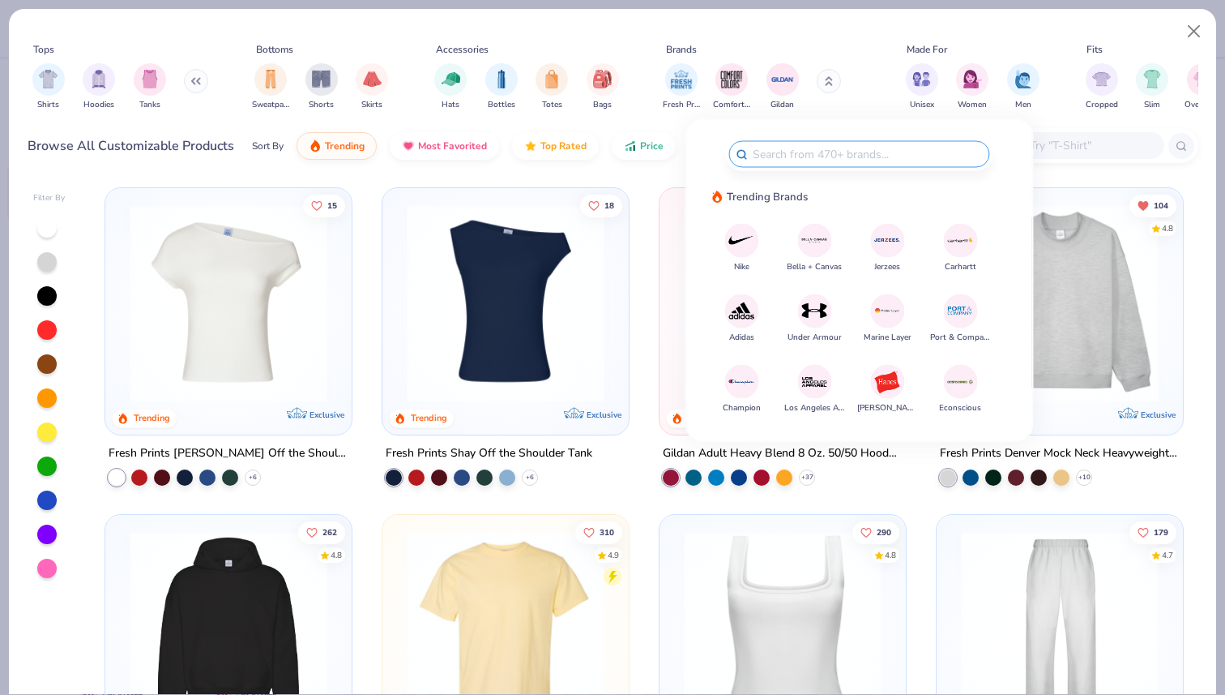
click at [828, 88] on button at bounding box center [829, 81] width 24 height 24
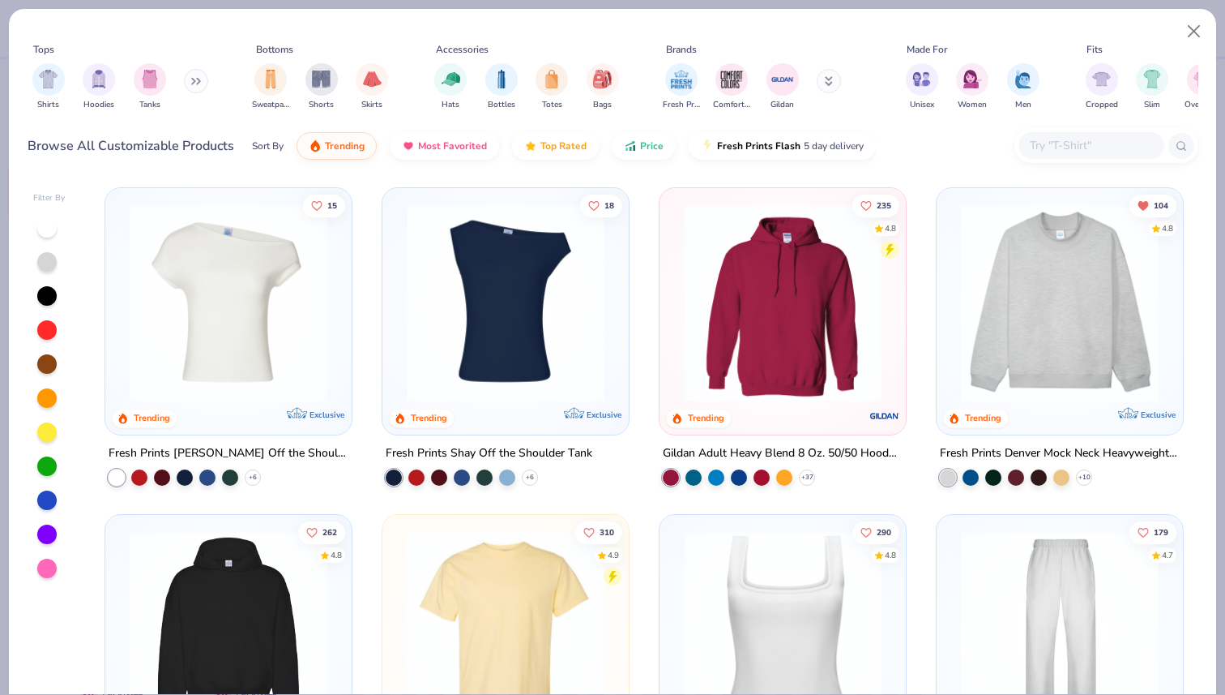
click at [1059, 143] on input "text" at bounding box center [1091, 145] width 125 height 19
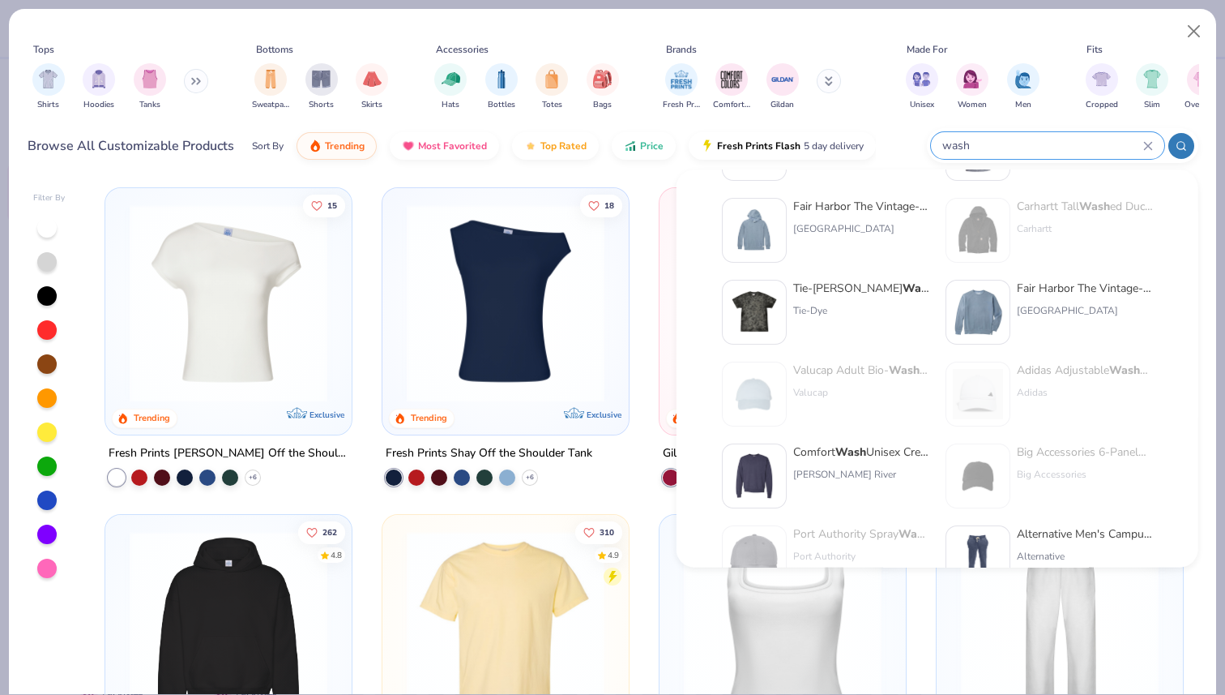
scroll to position [255, 0]
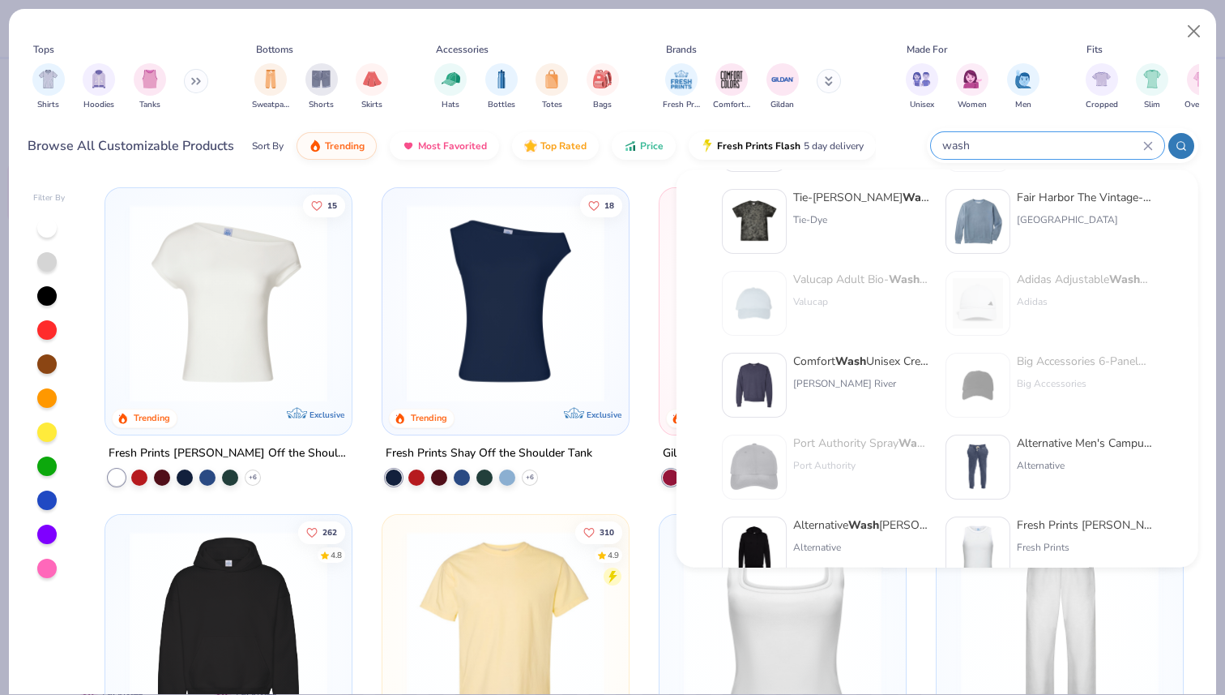
type input "wash"
click at [847, 357] on strong "Wash" at bounding box center [851, 361] width 31 height 15
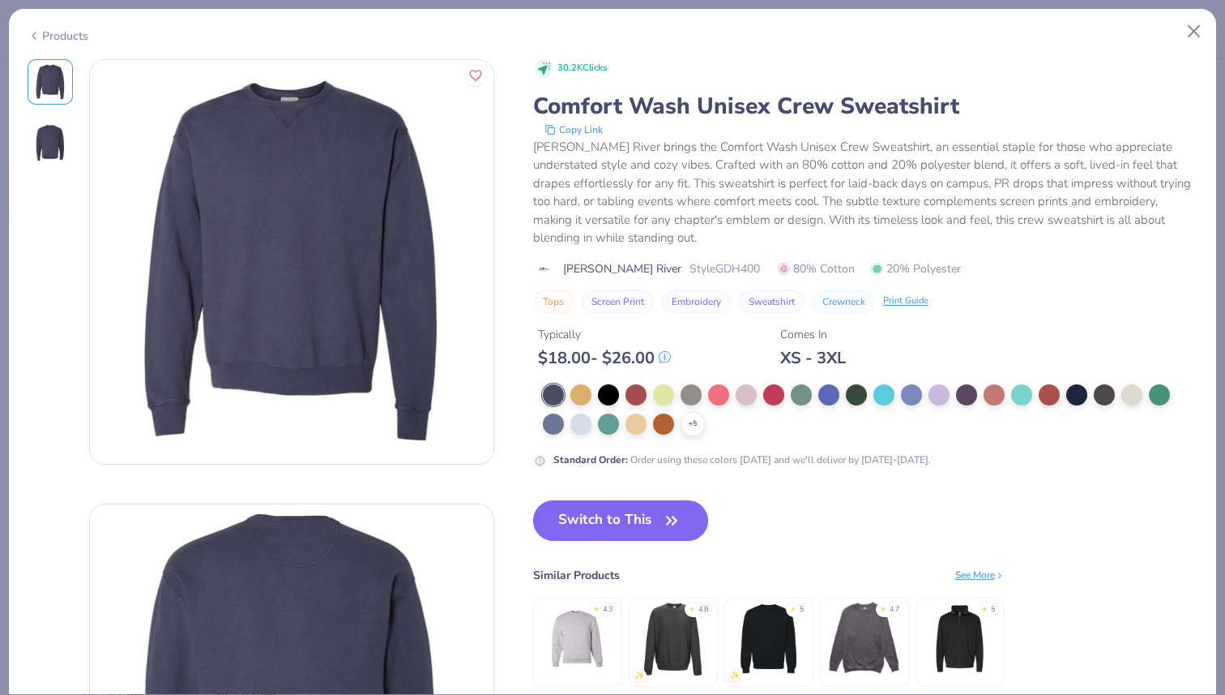
click at [3, 122] on div "Products 30.2K Clicks Comfort Wash Unisex Crew Sweatshirt Copy Link Charles Riv…" at bounding box center [612, 347] width 1225 height 695
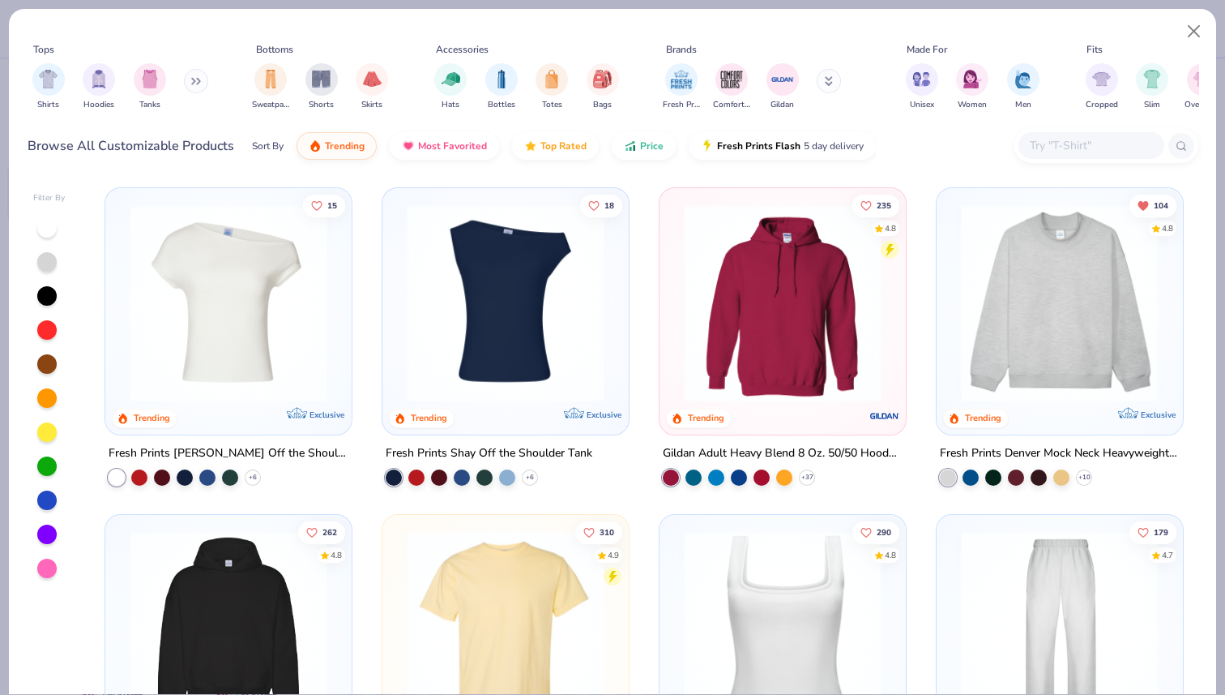
click at [1096, 152] on input "text" at bounding box center [1091, 145] width 125 height 19
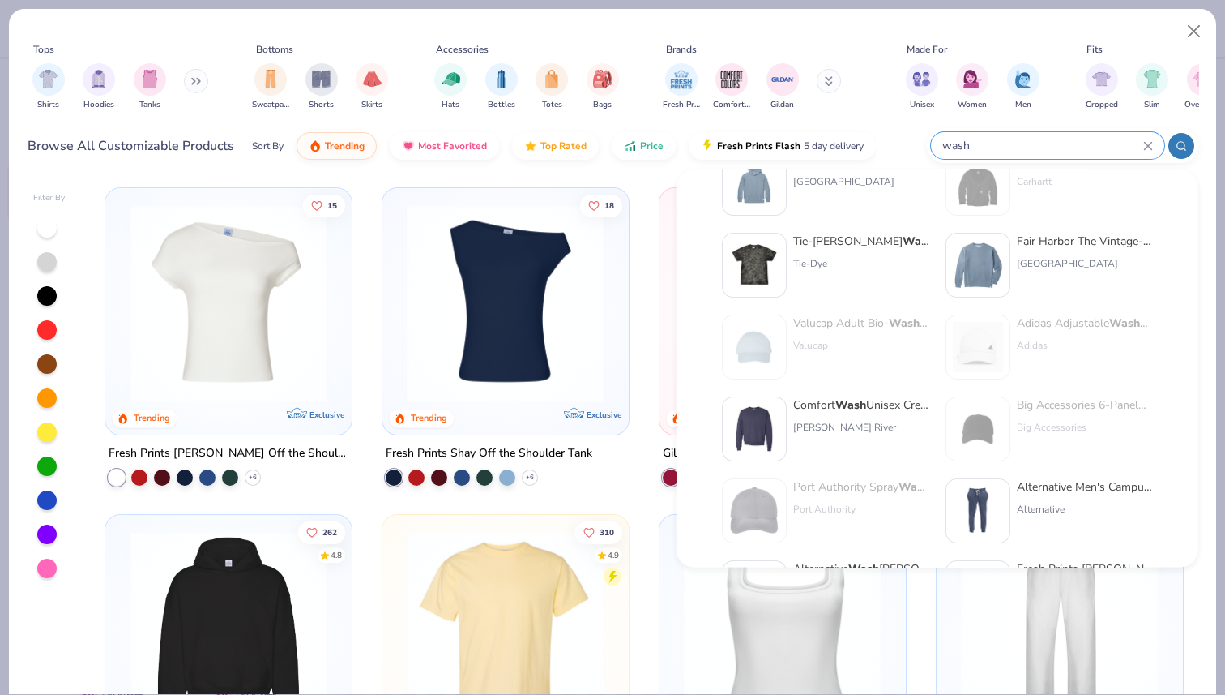
scroll to position [213, 0]
type input "wash"
click at [832, 400] on div "Comfort Wash Unisex Crew Sweatshirt" at bounding box center [861, 404] width 136 height 17
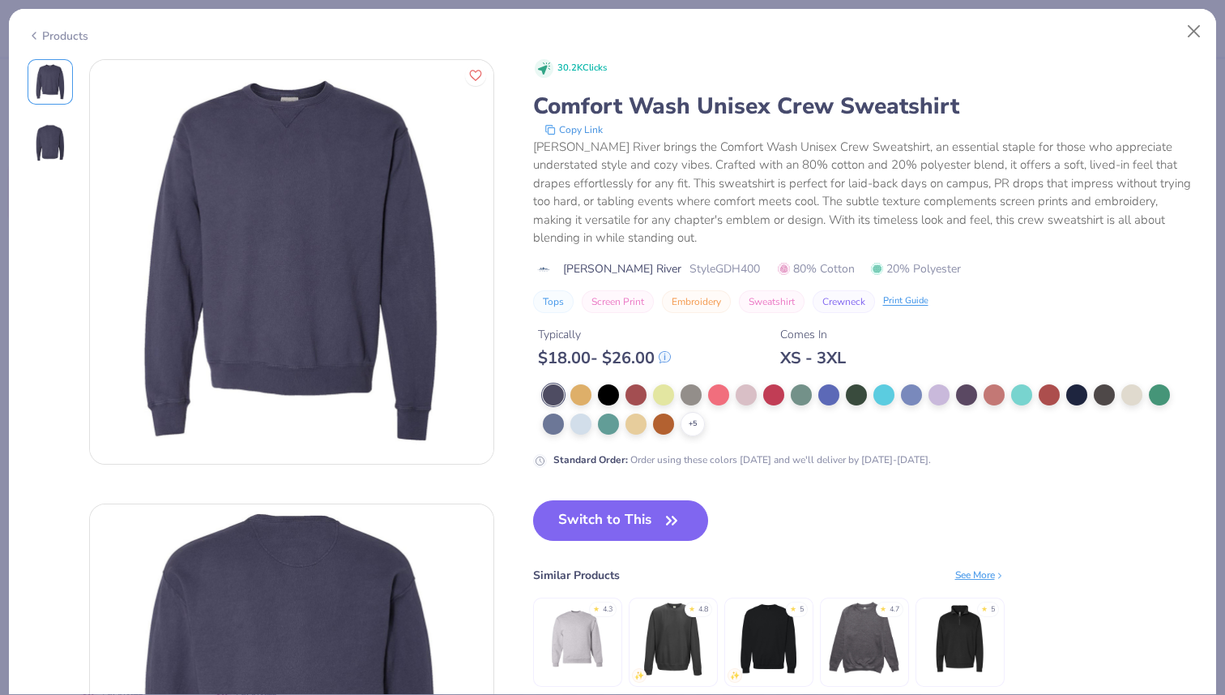
click at [51, 143] on img at bounding box center [50, 143] width 39 height 39
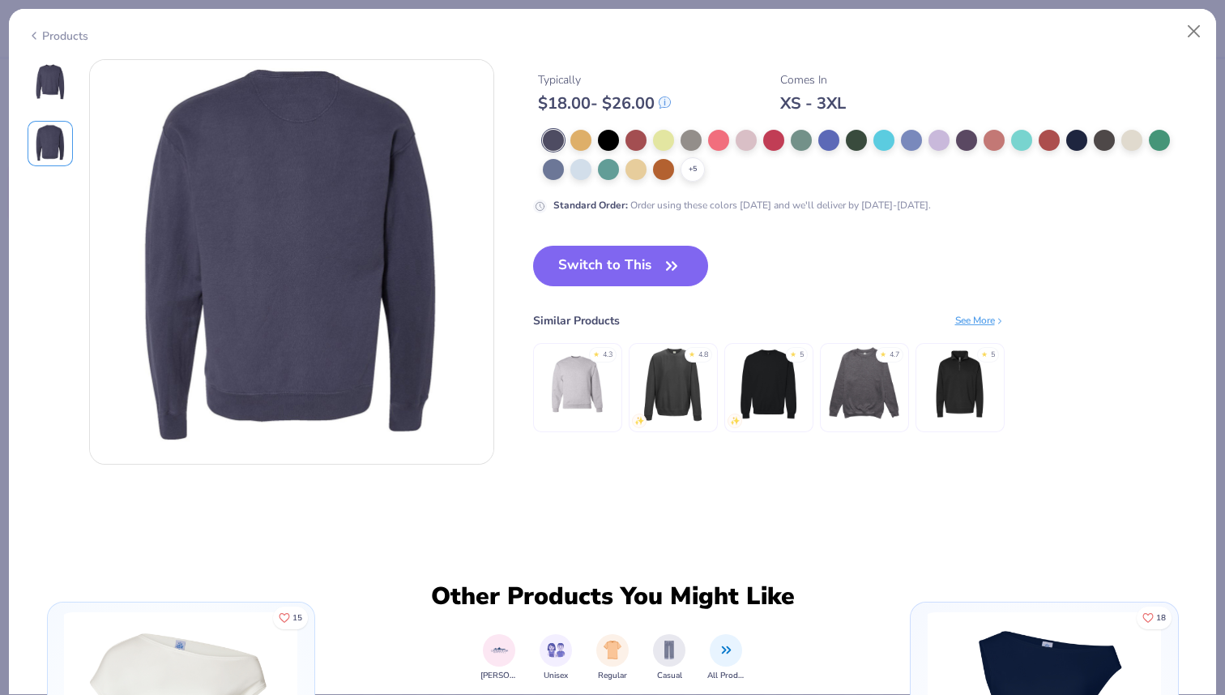
click at [51, 90] on img at bounding box center [50, 81] width 39 height 39
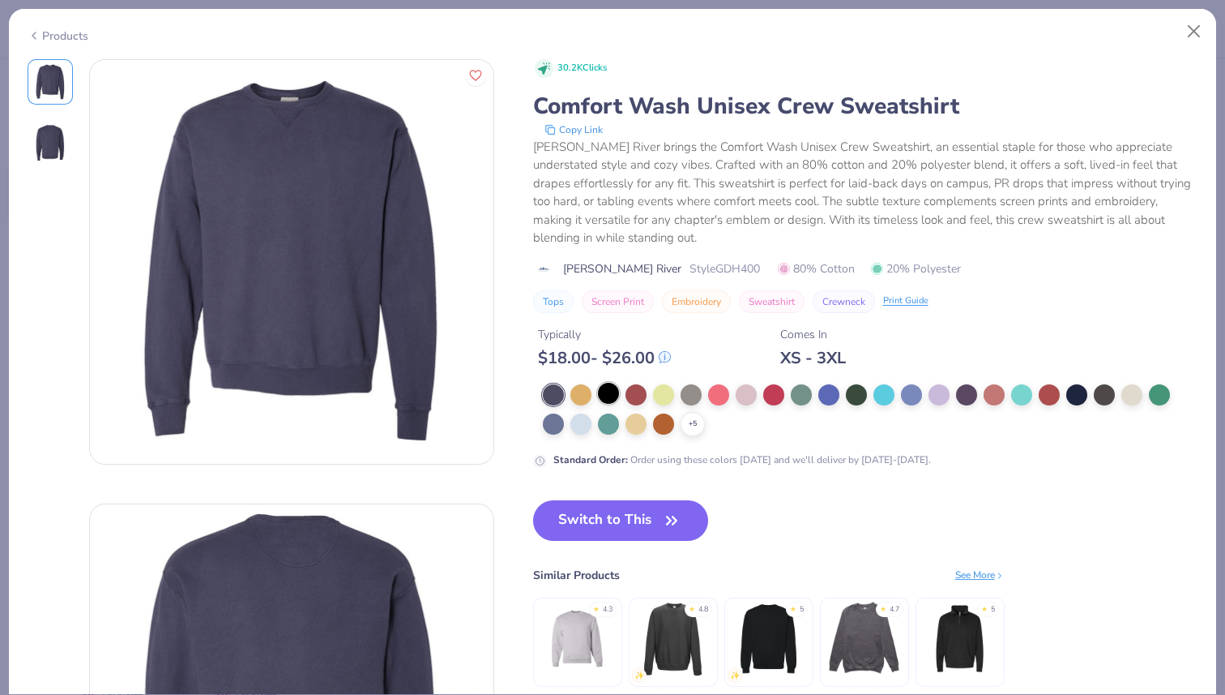
click at [618, 400] on div at bounding box center [608, 393] width 21 height 21
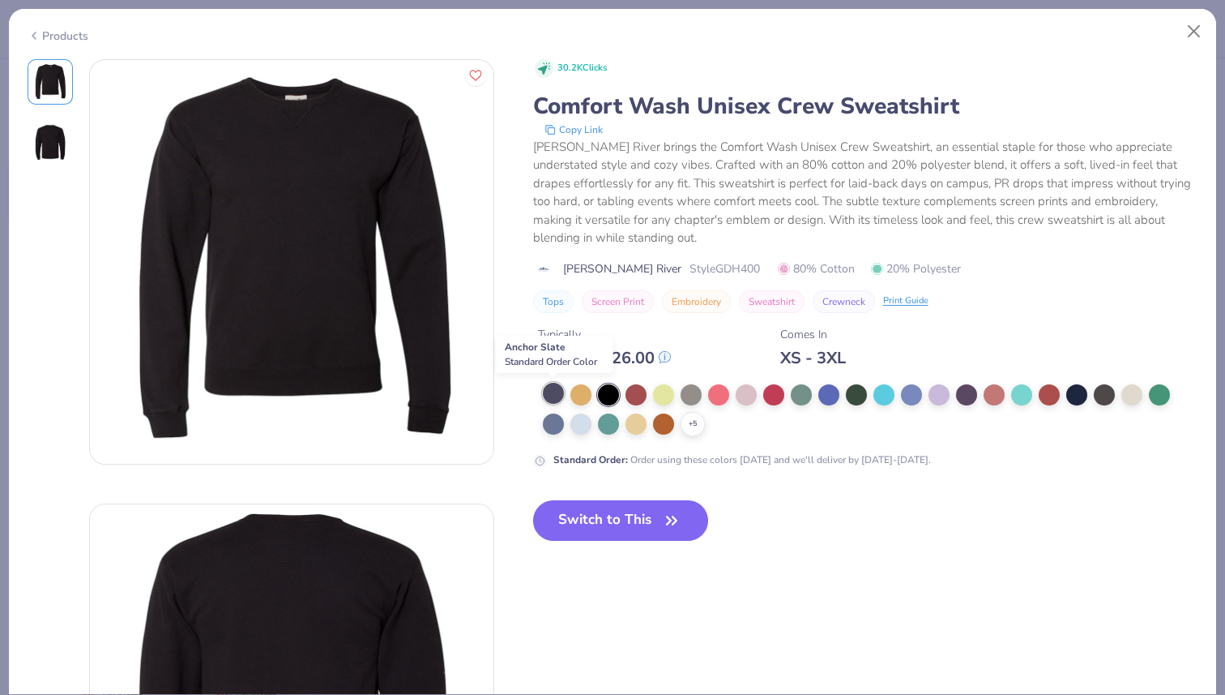
click at [550, 391] on div at bounding box center [553, 393] width 21 height 21
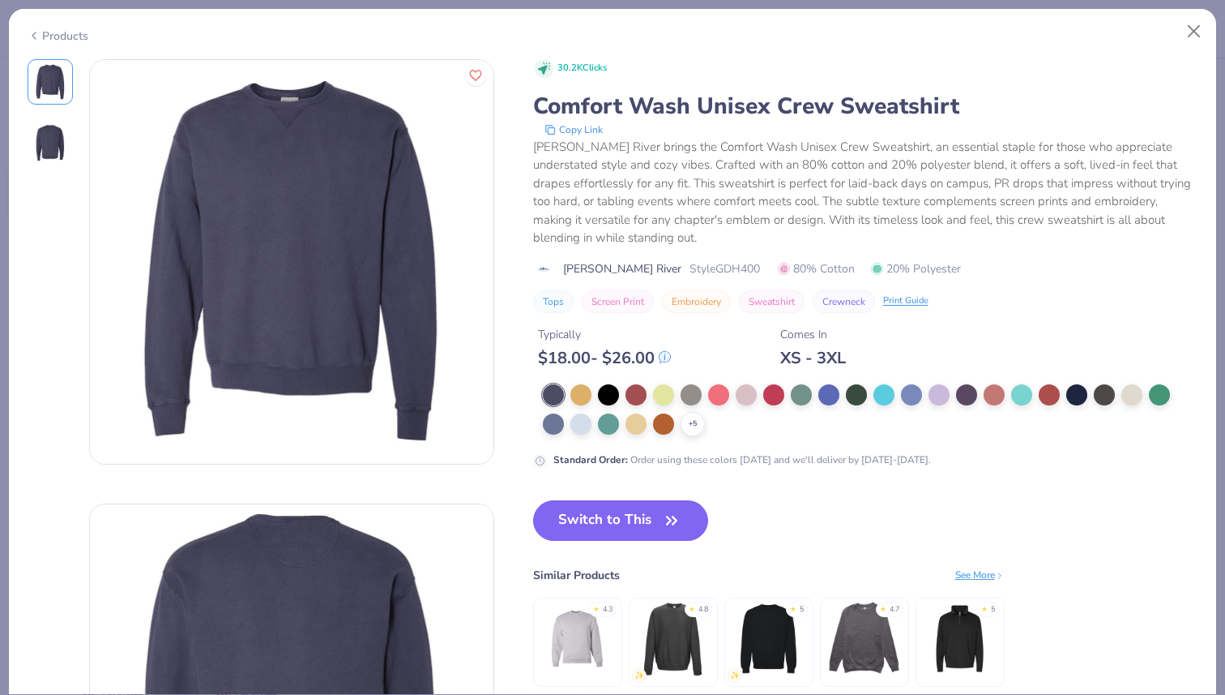
click at [28, 148] on div at bounding box center [50, 143] width 45 height 45
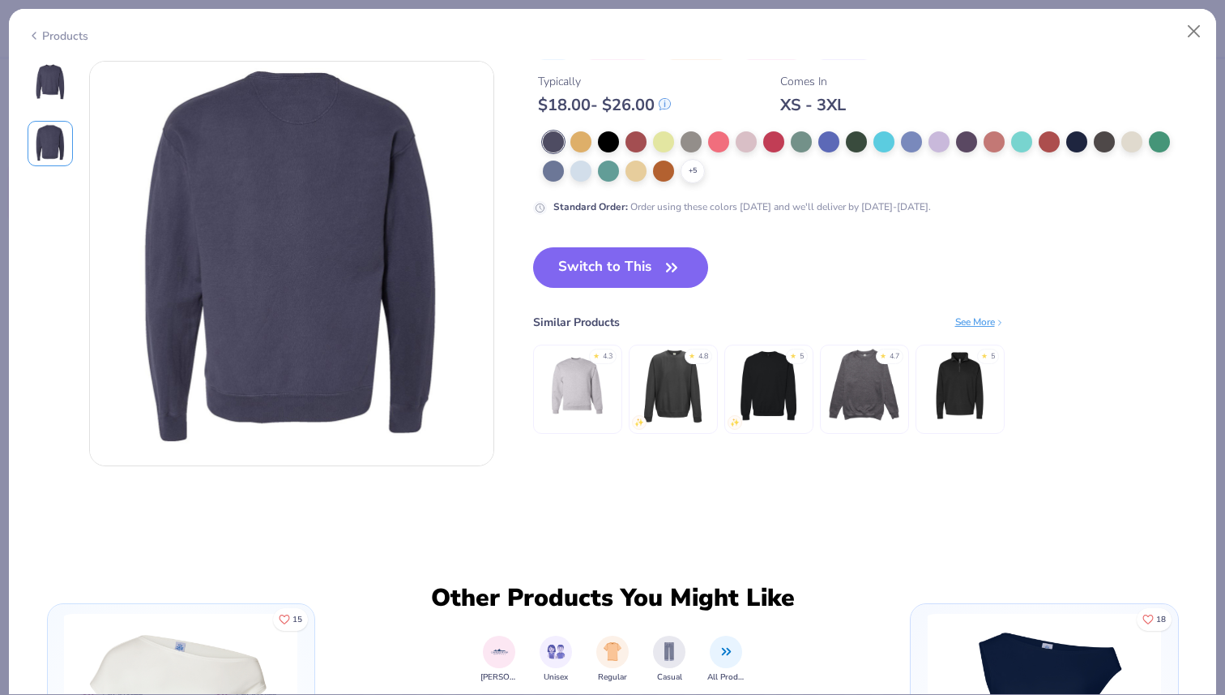
scroll to position [444, 0]
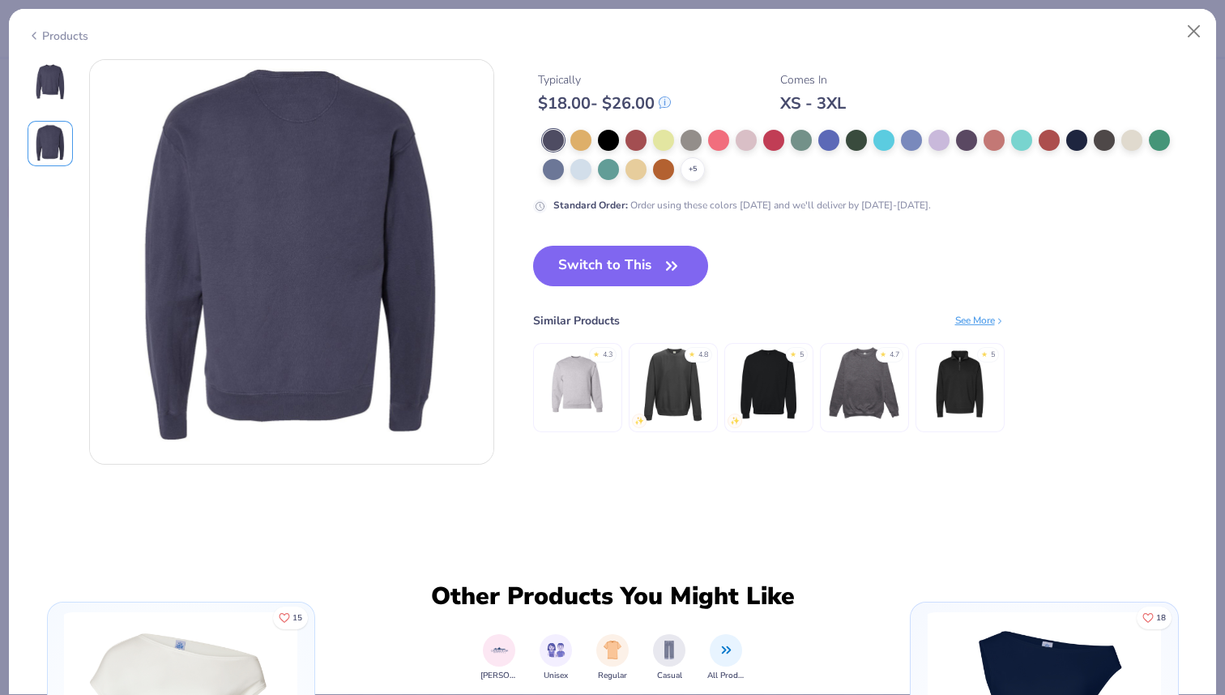
click at [50, 80] on img at bounding box center [50, 81] width 39 height 39
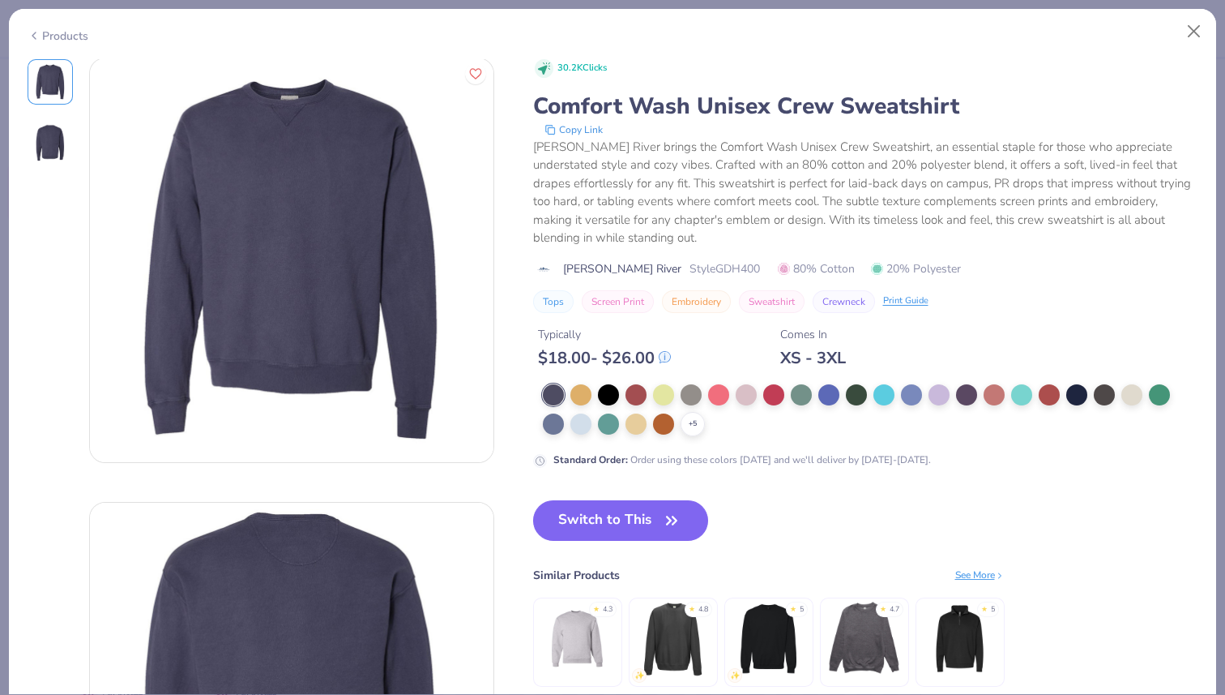
scroll to position [0, 0]
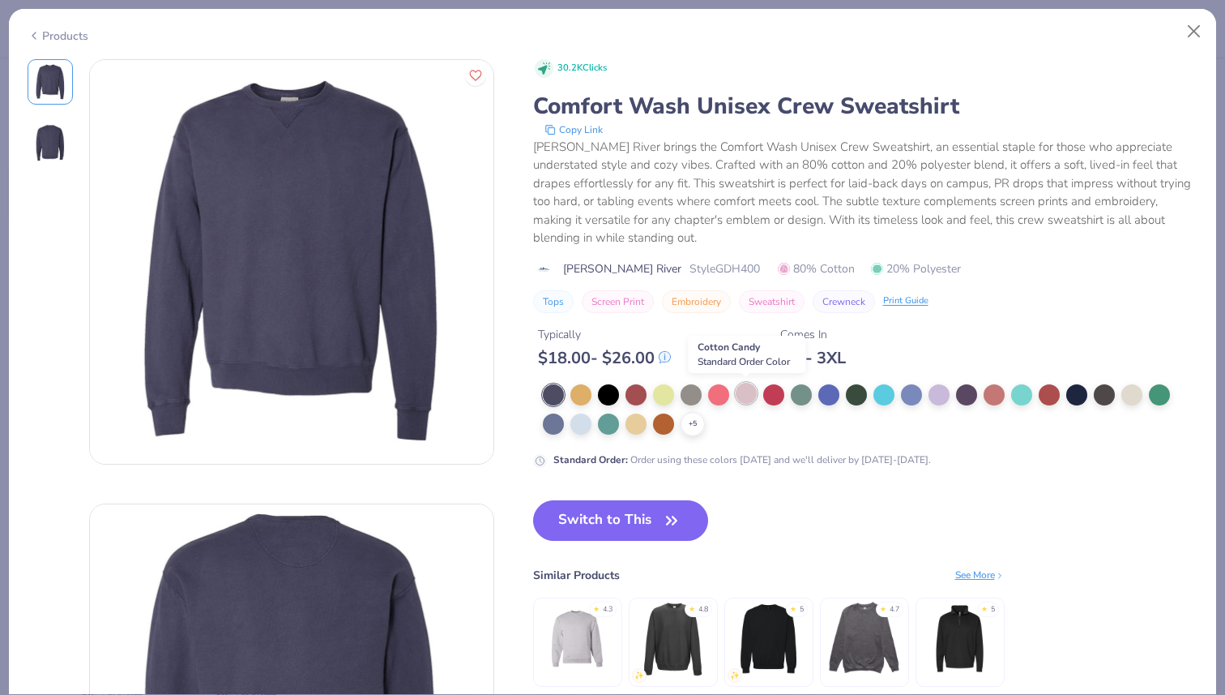
click at [744, 397] on div at bounding box center [746, 393] width 21 height 21
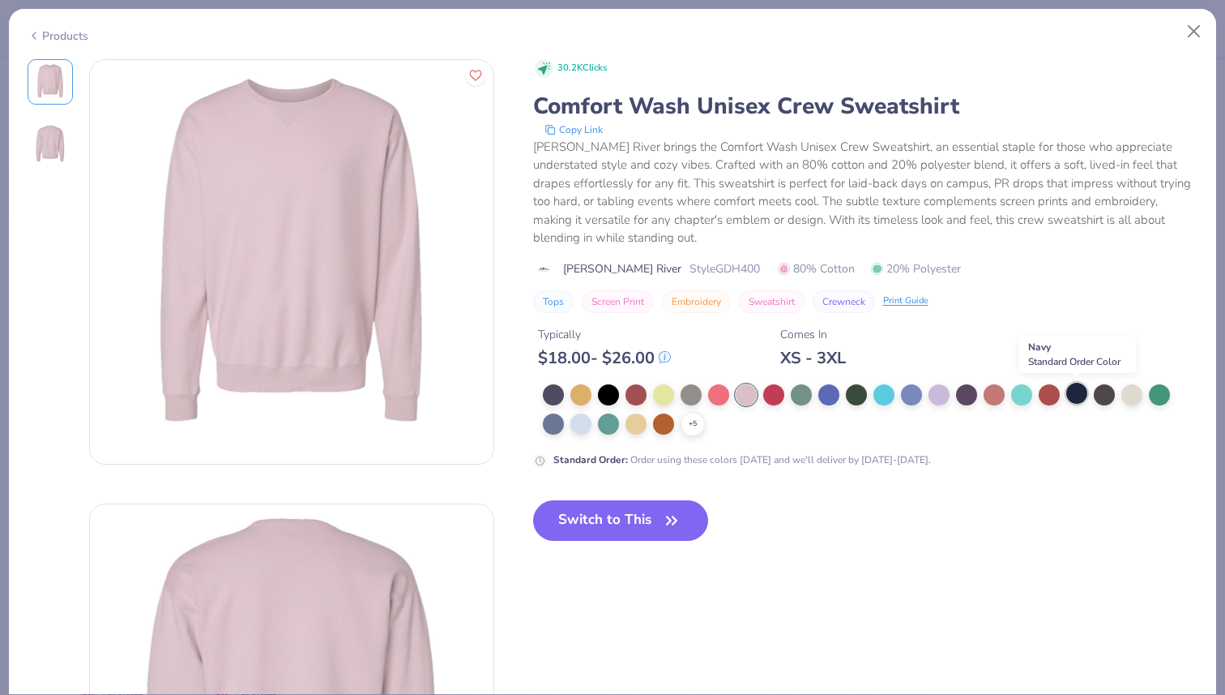
click at [1080, 394] on div at bounding box center [1077, 393] width 21 height 21
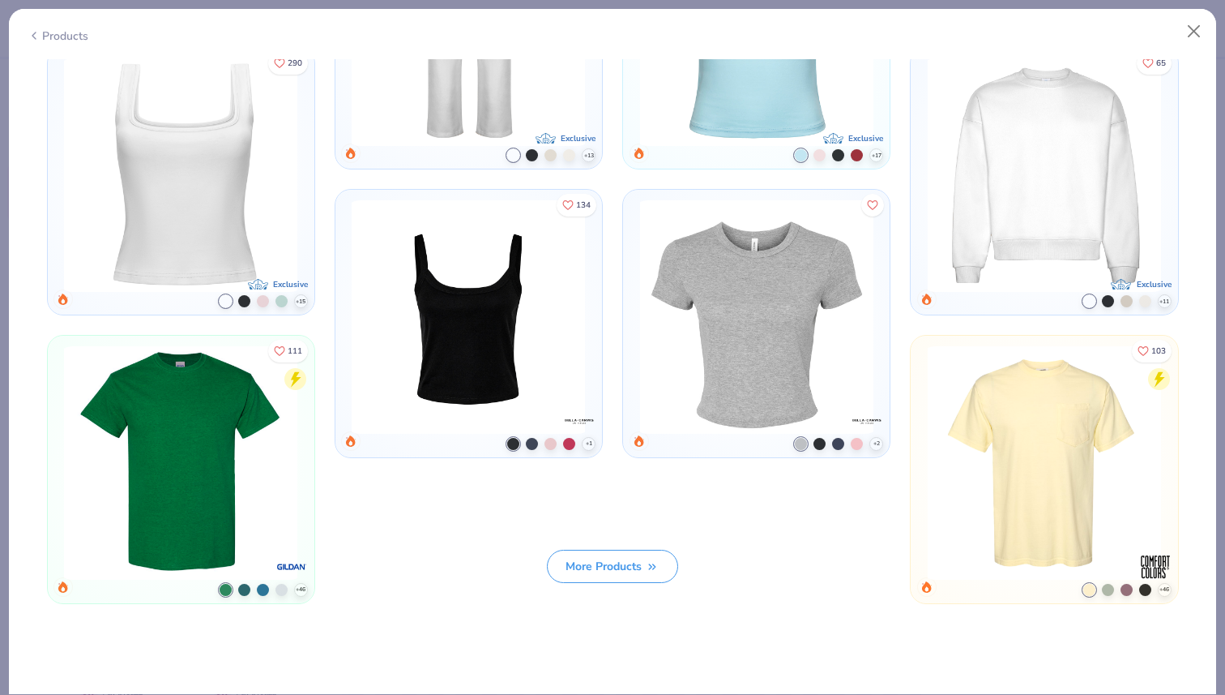
scroll to position [1626, 0]
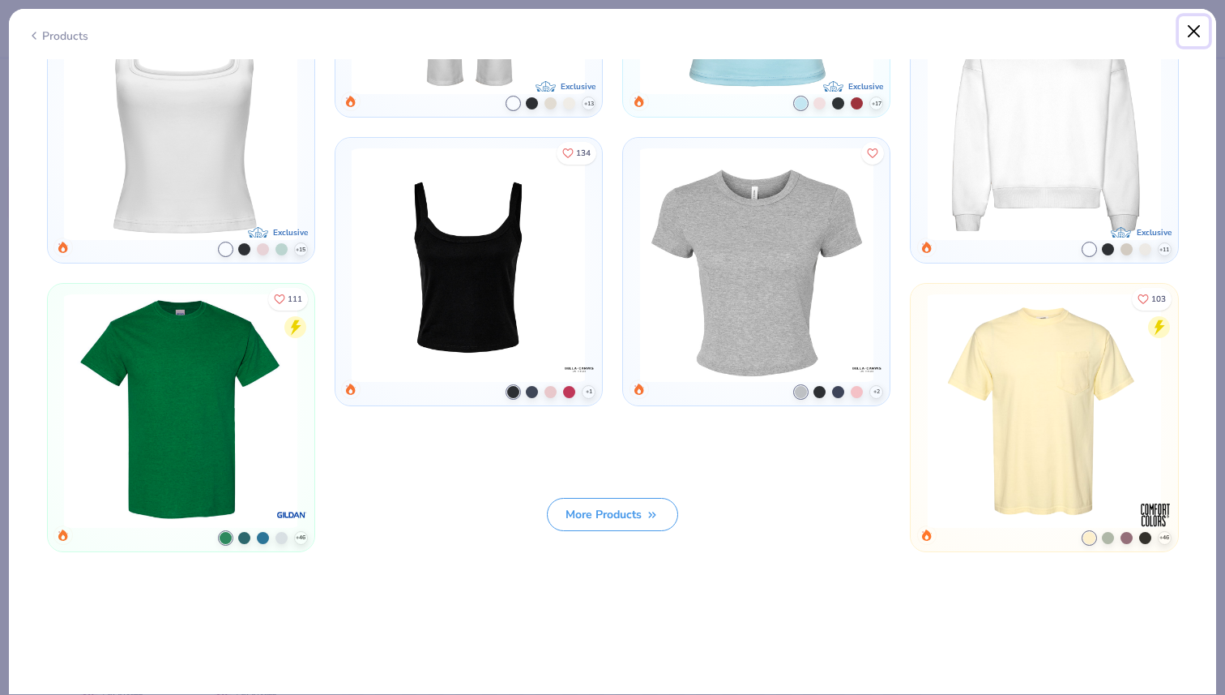
click at [1204, 24] on button "Close" at bounding box center [1194, 31] width 31 height 31
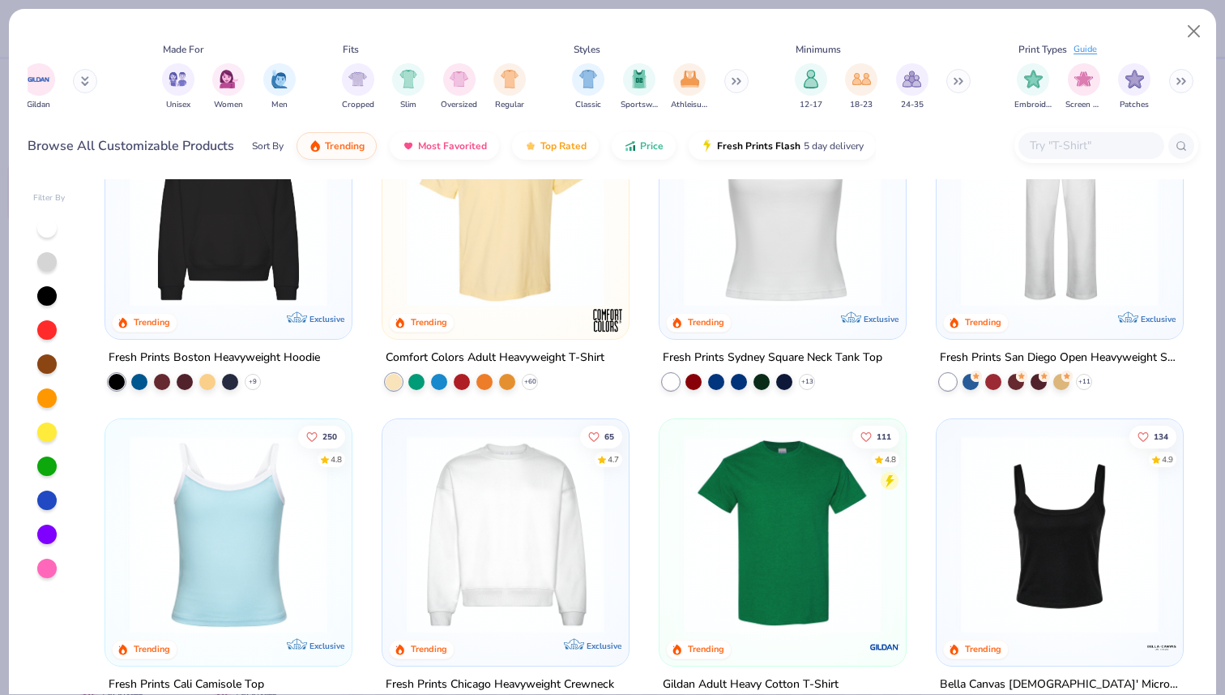
scroll to position [424, 0]
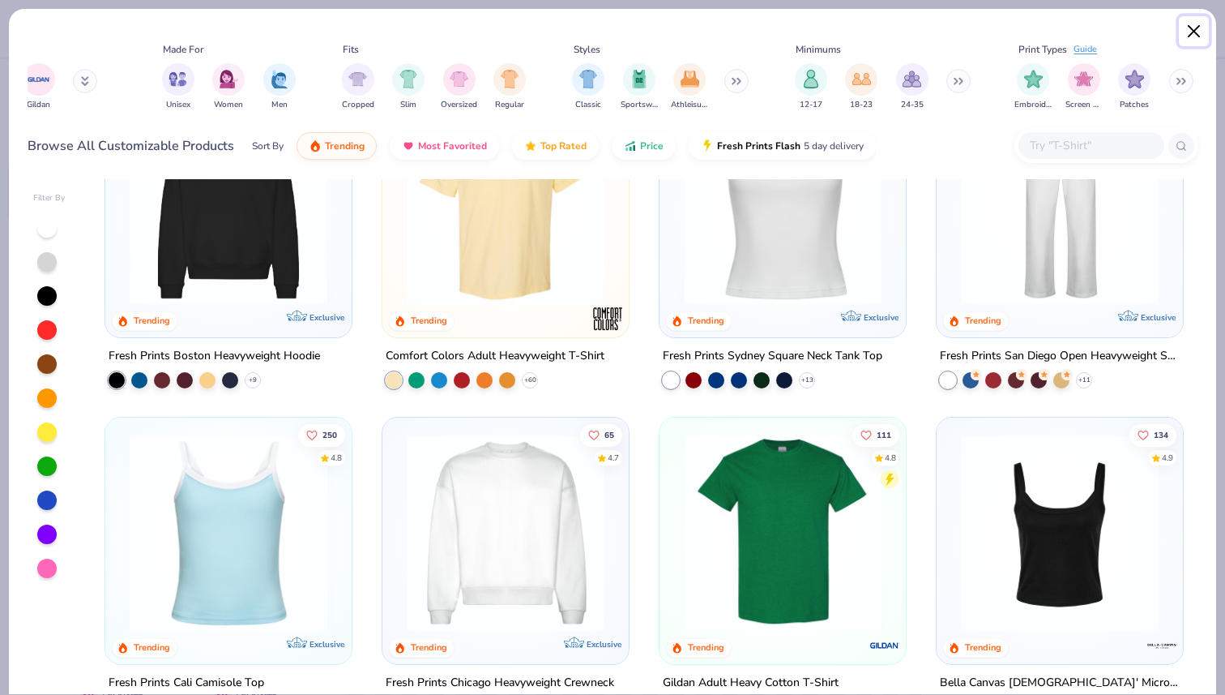
click at [1191, 33] on button "Close" at bounding box center [1194, 31] width 31 height 31
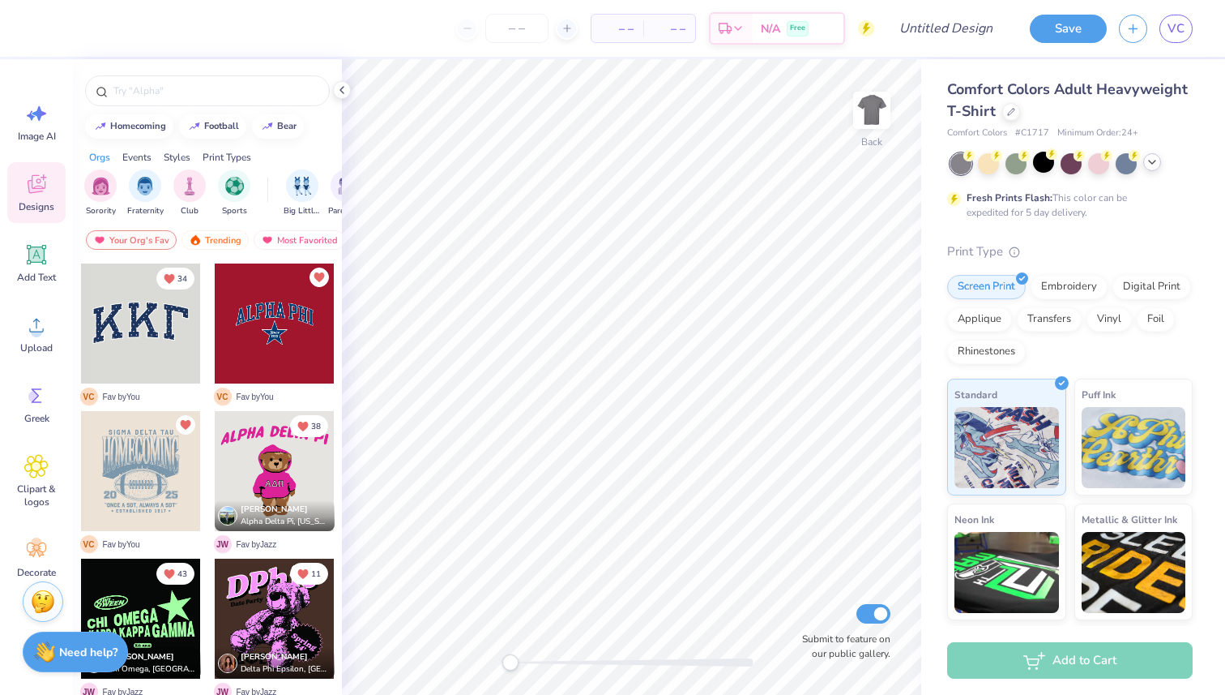
click at [1153, 160] on icon at bounding box center [1152, 162] width 13 height 13
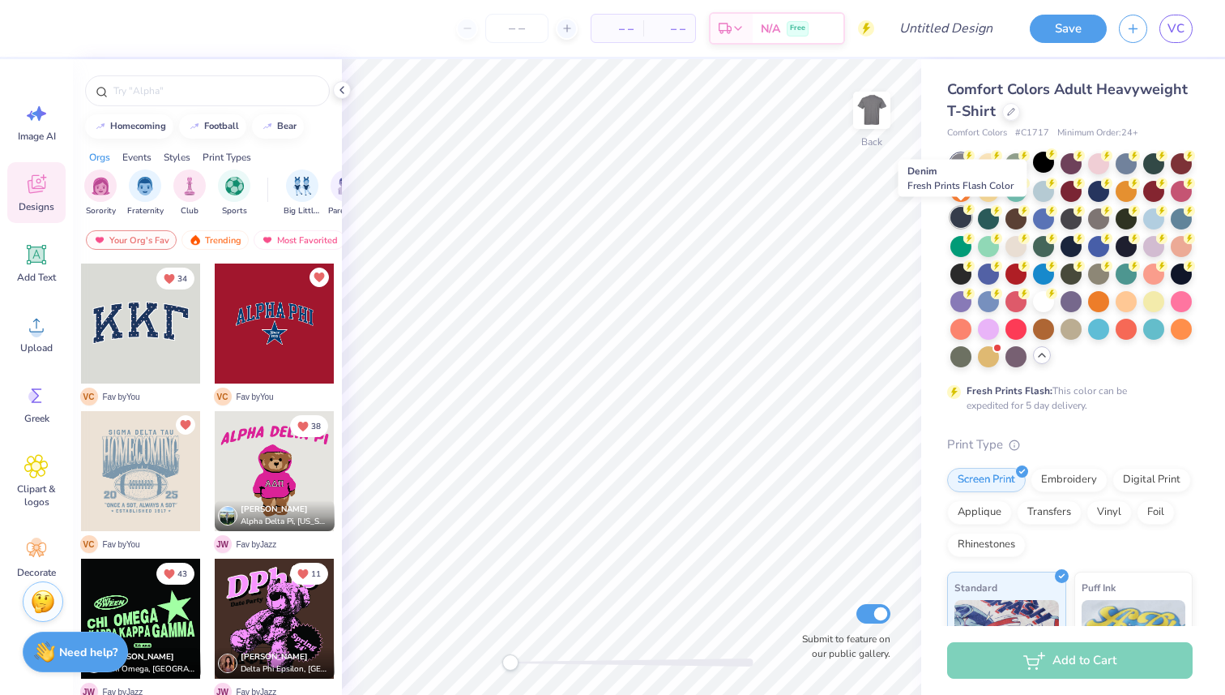
click at [971, 212] on circle at bounding box center [969, 208] width 11 height 11
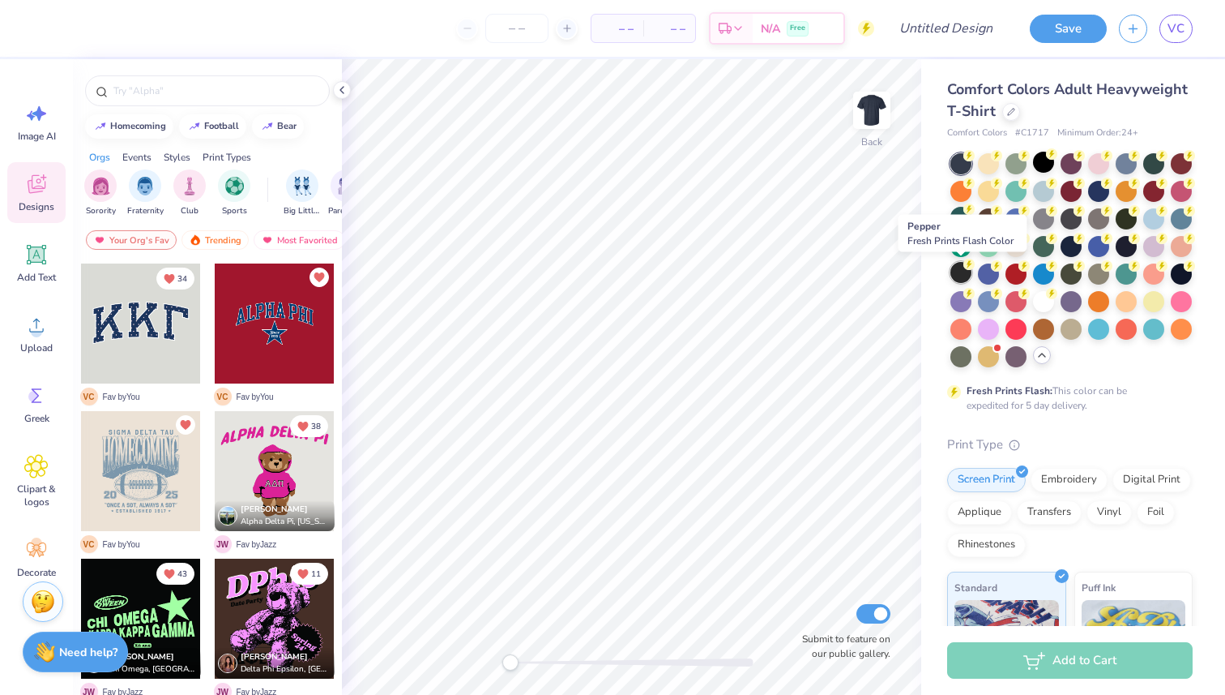
click at [964, 272] on div at bounding box center [961, 272] width 21 height 21
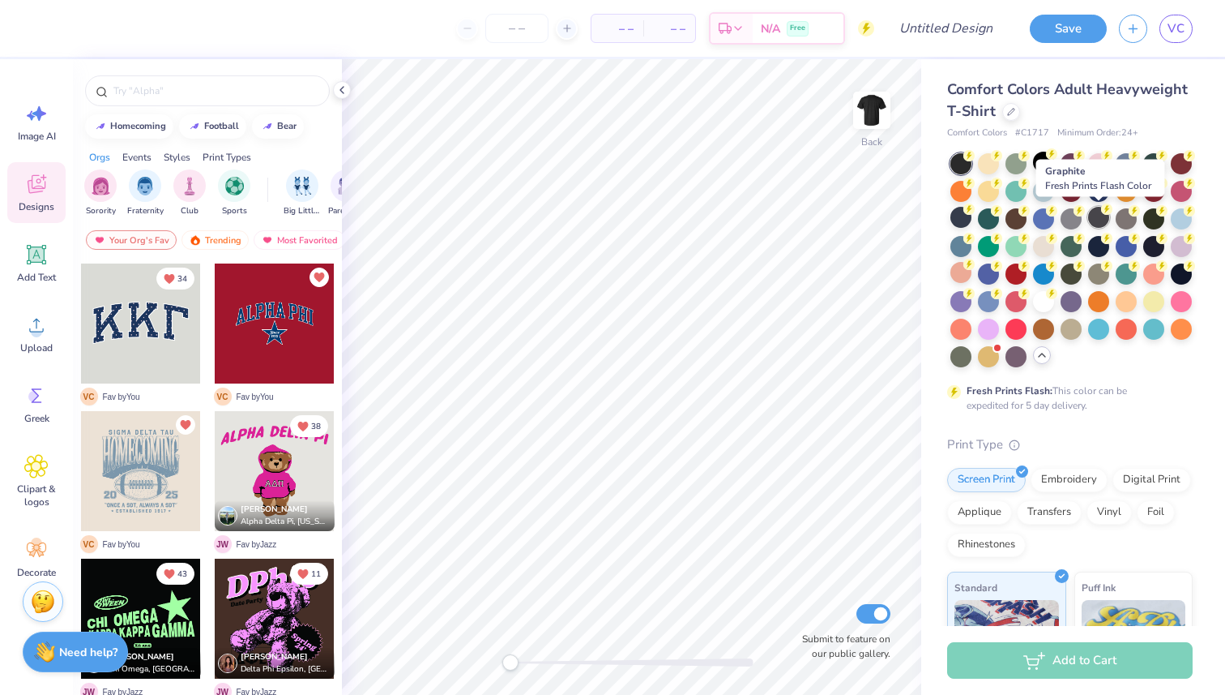
click at [1101, 225] on div at bounding box center [1098, 217] width 21 height 21
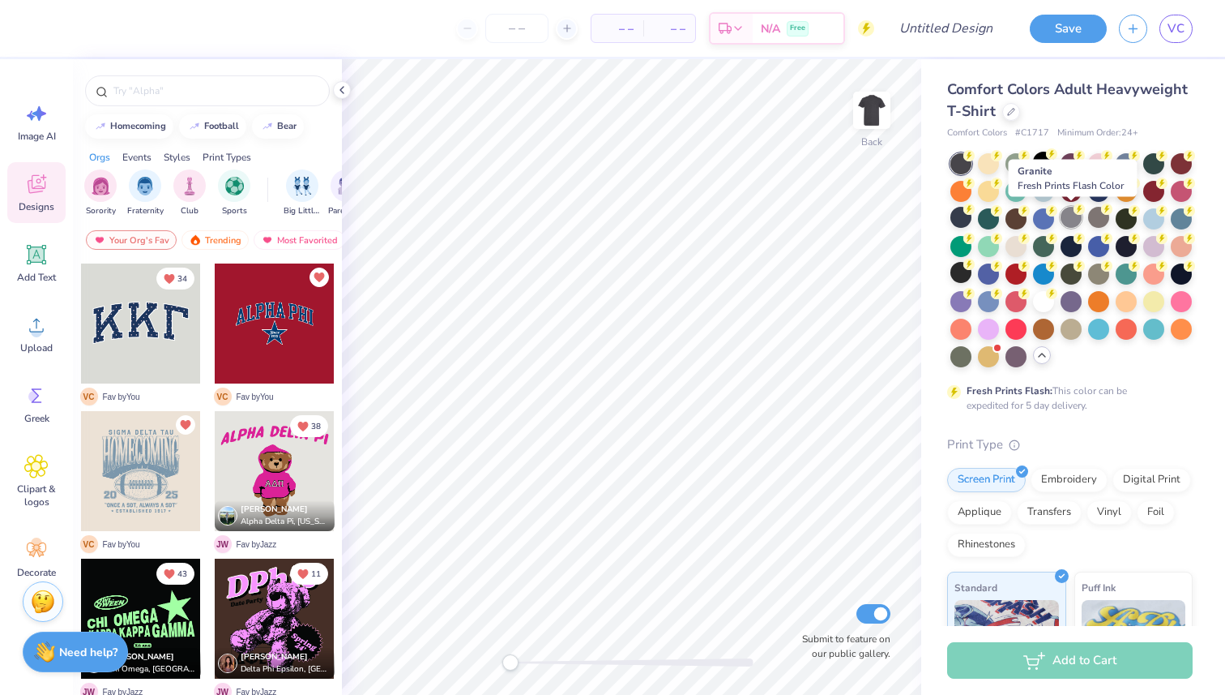
click at [1067, 214] on div at bounding box center [1071, 217] width 21 height 21
click at [1118, 217] on div at bounding box center [1126, 217] width 21 height 21
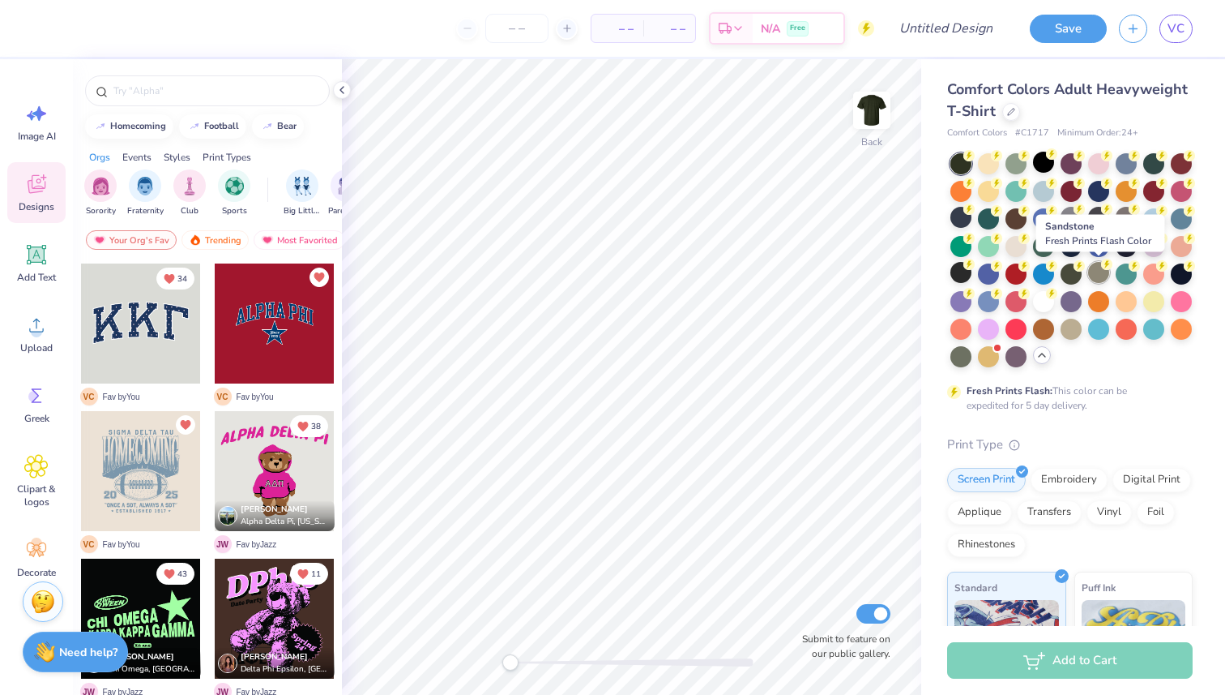
click at [1096, 267] on div at bounding box center [1098, 272] width 21 height 21
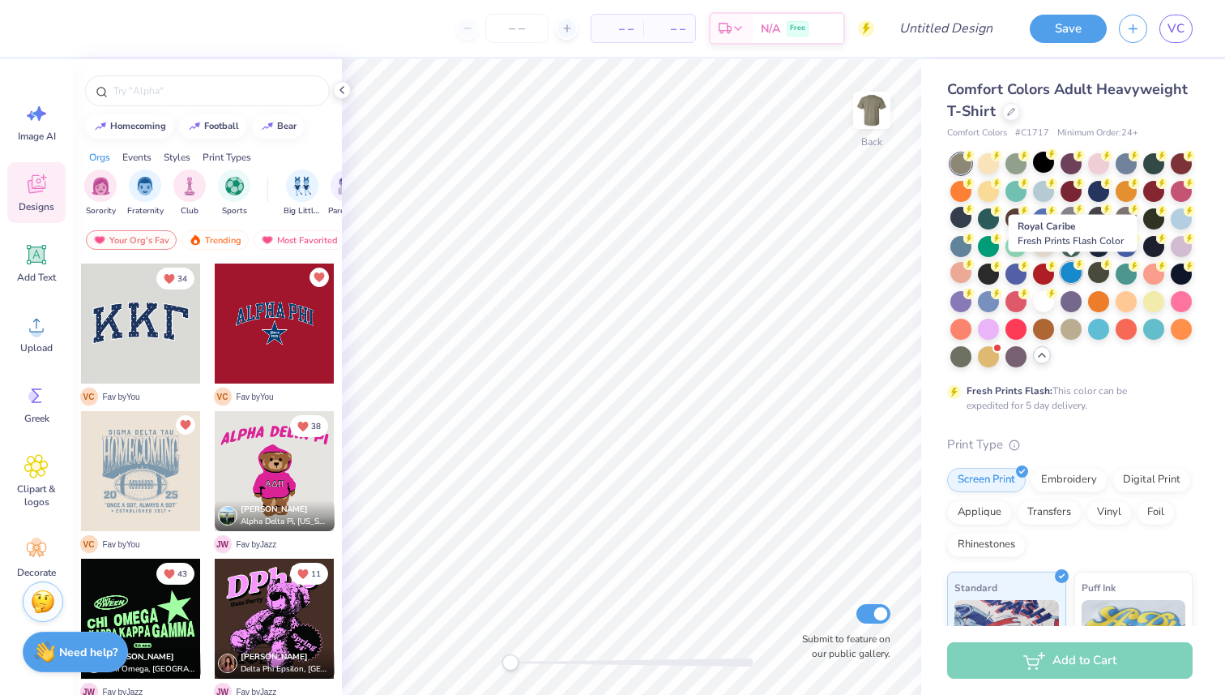
click at [1078, 269] on div at bounding box center [1071, 272] width 21 height 21
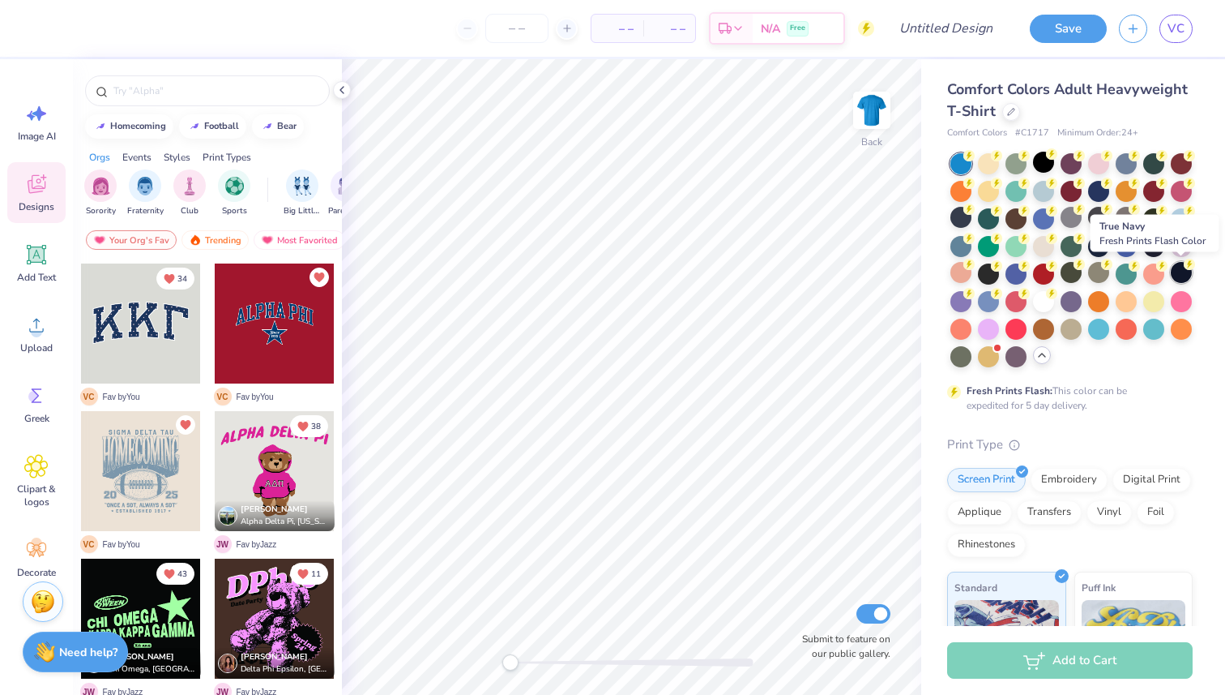
click at [1175, 273] on div at bounding box center [1181, 272] width 21 height 21
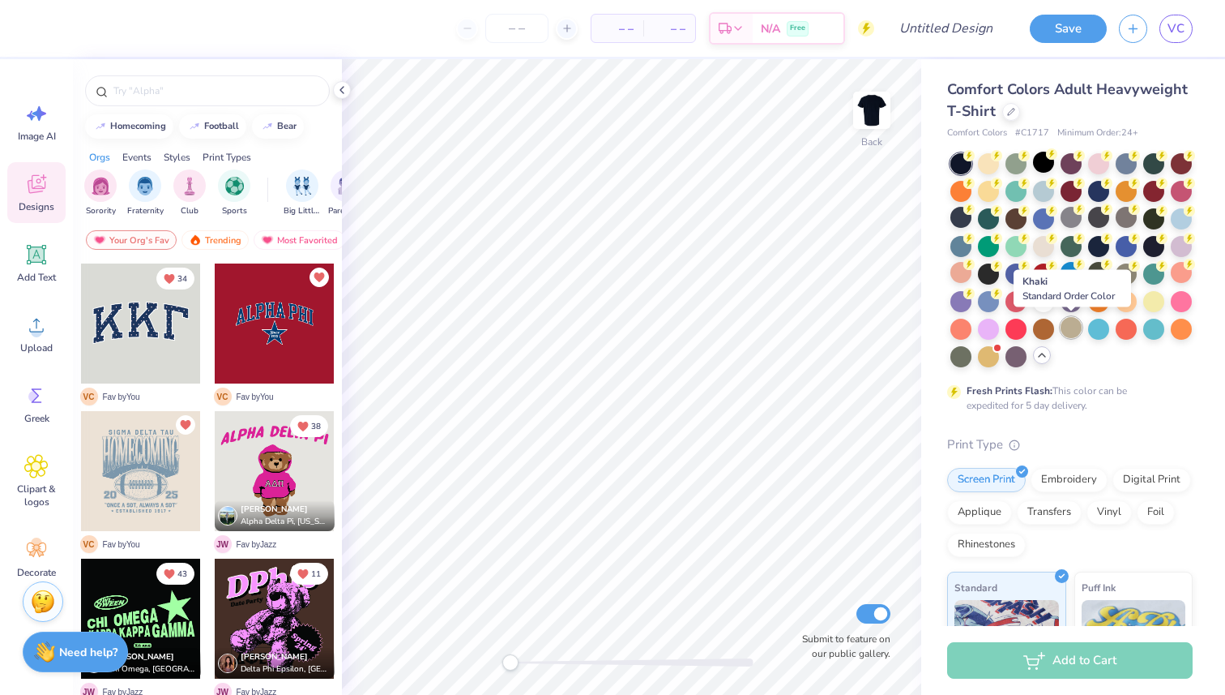
click at [1070, 332] on div at bounding box center [1071, 327] width 21 height 21
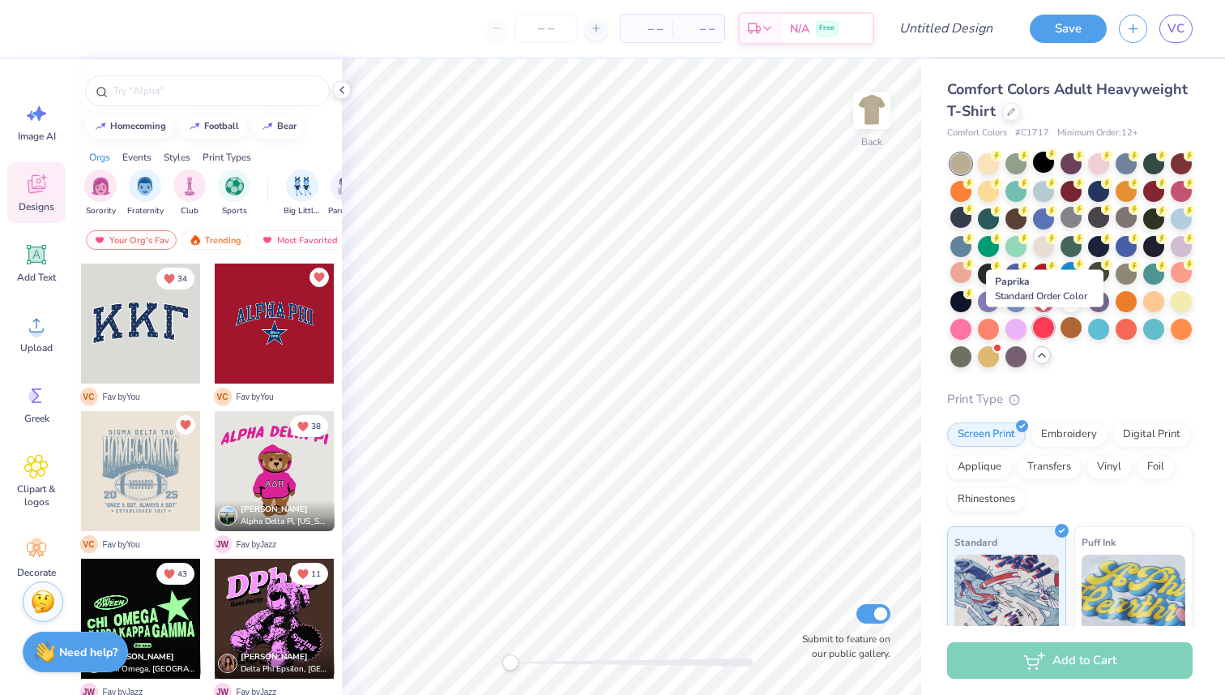
click at [1041, 330] on div at bounding box center [1043, 327] width 21 height 21
click at [1021, 327] on div at bounding box center [1016, 327] width 21 height 21
click at [1009, 353] on div at bounding box center [1016, 354] width 21 height 21
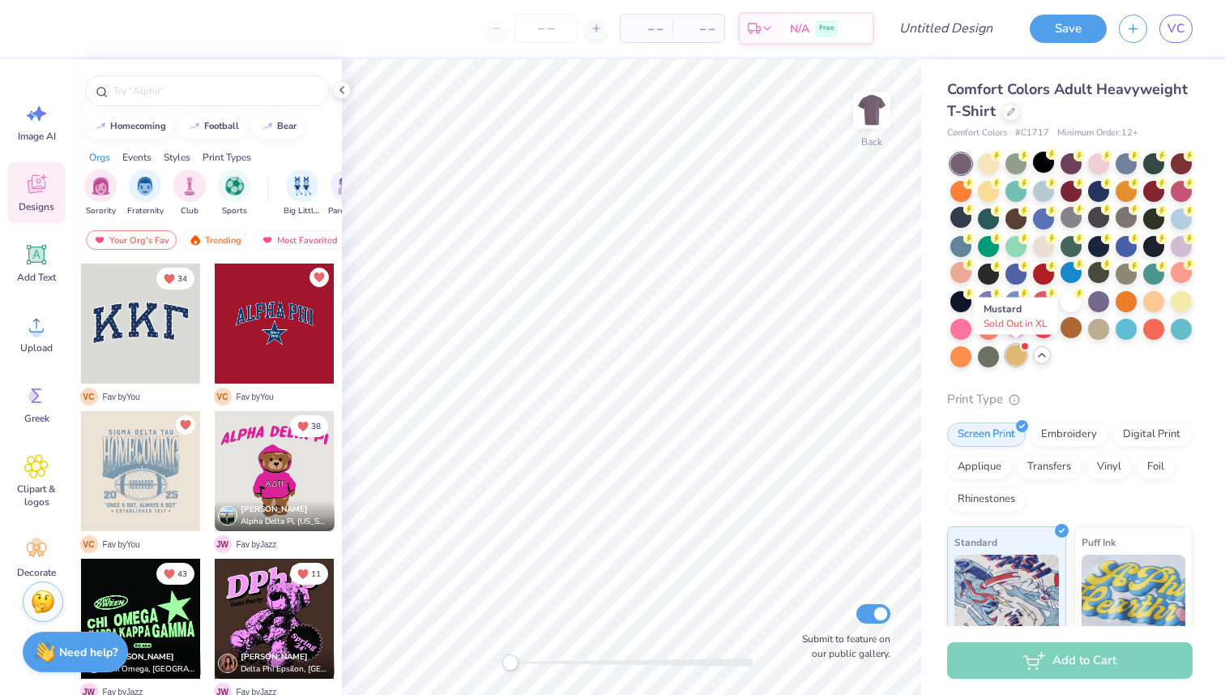
click at [1013, 351] on div at bounding box center [1016, 354] width 21 height 21
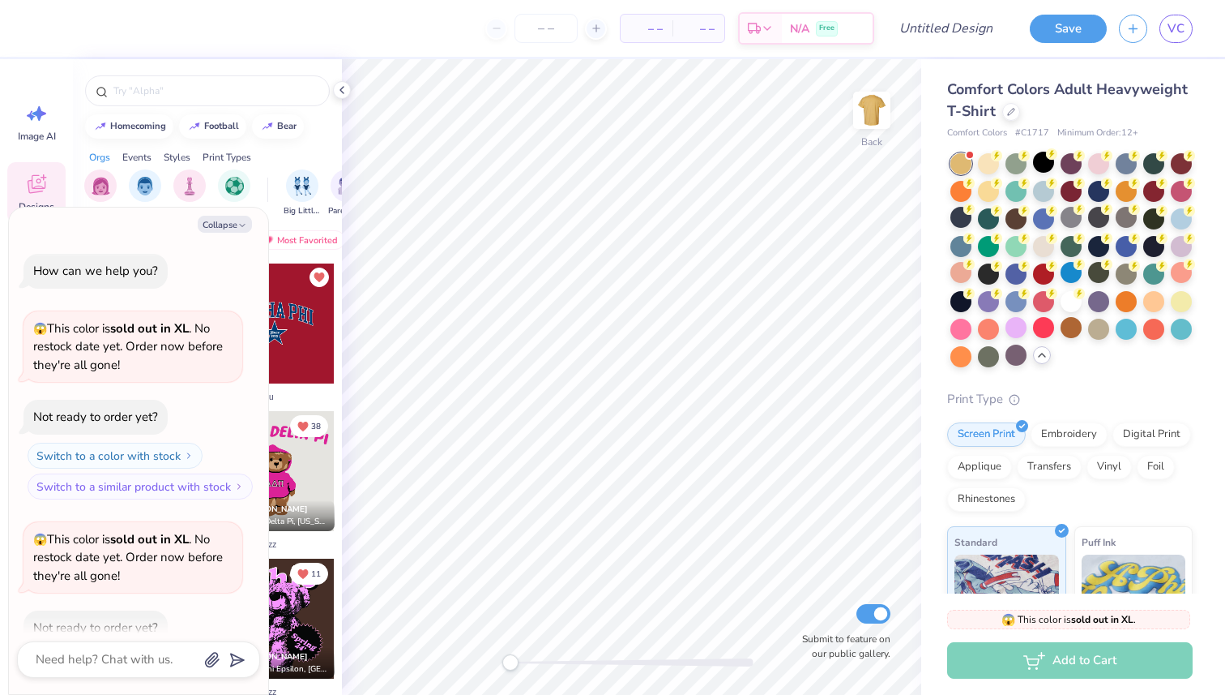
scroll to position [89, 0]
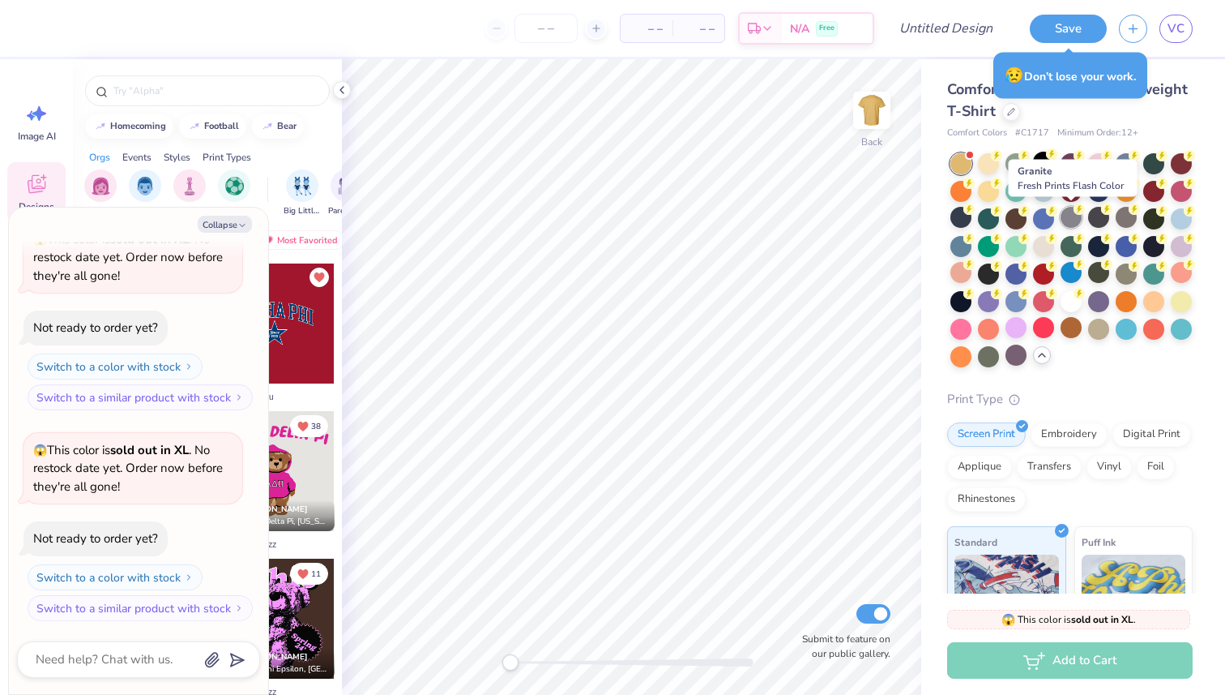
click at [1066, 226] on div at bounding box center [1071, 217] width 21 height 21
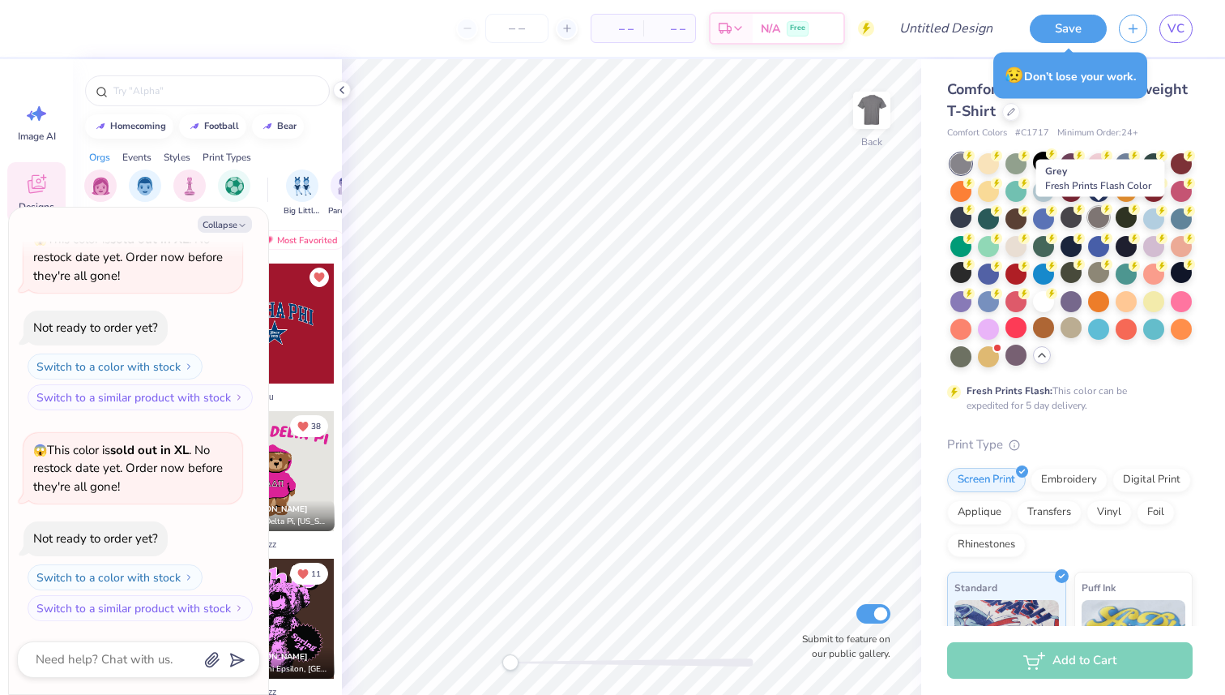
click at [1096, 225] on div at bounding box center [1098, 217] width 21 height 21
click at [1102, 214] on div at bounding box center [1098, 217] width 21 height 21
click at [229, 229] on button "Collapse" at bounding box center [225, 224] width 54 height 17
type textarea "x"
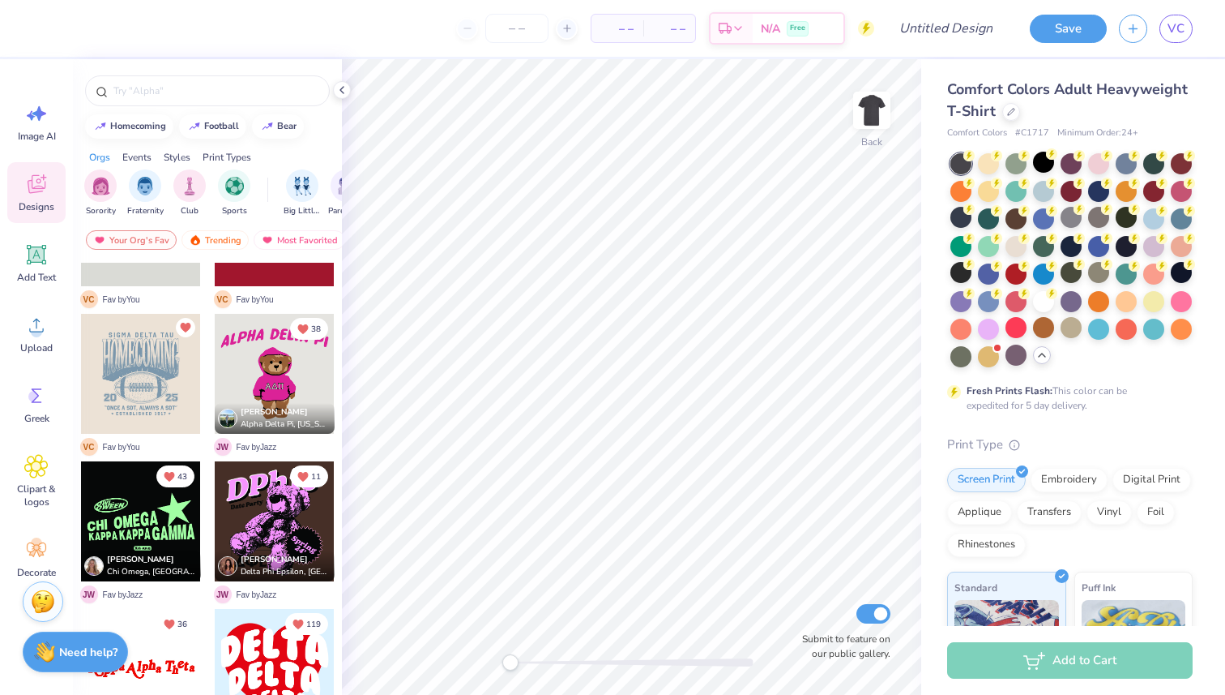
scroll to position [0, 0]
